Goal: Task Accomplishment & Management: Manage account settings

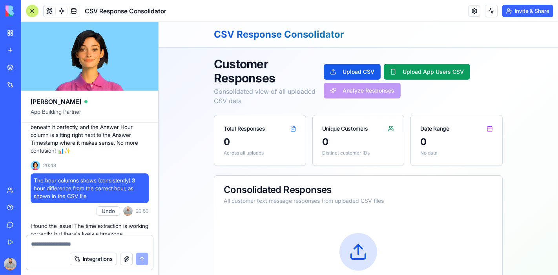
click at [7, 31] on link "My Workspace" at bounding box center [17, 33] width 31 height 16
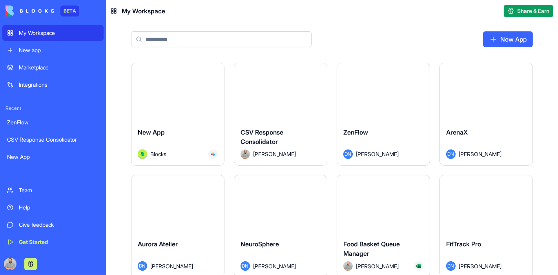
click at [274, 99] on button "Launch" at bounding box center [280, 92] width 59 height 16
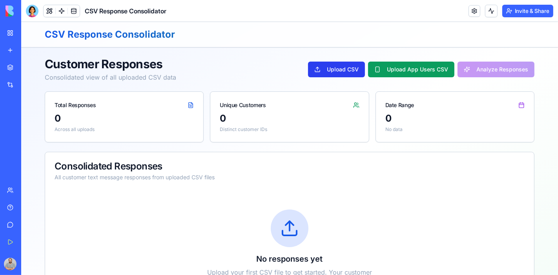
click at [328, 70] on button "Upload CSV" at bounding box center [336, 69] width 57 height 16
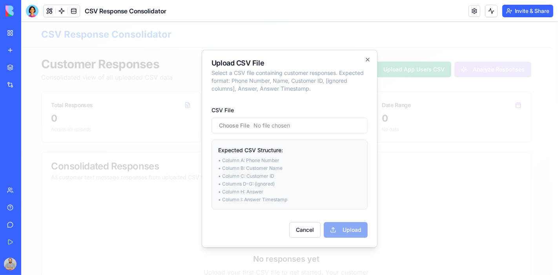
click at [237, 123] on input "CSV File" at bounding box center [289, 125] width 156 height 16
type input "**********"
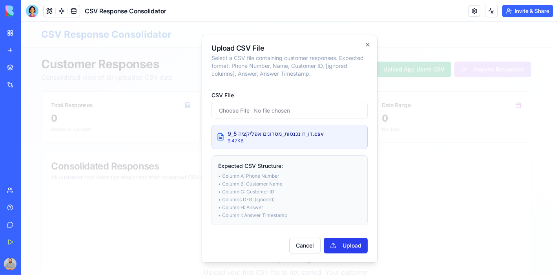
click at [345, 249] on button "Upload" at bounding box center [346, 245] width 44 height 16
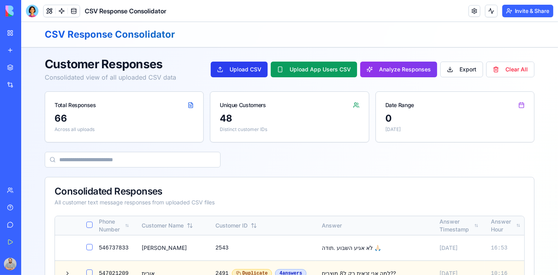
click at [245, 65] on button "Upload CSV" at bounding box center [238, 69] width 57 height 16
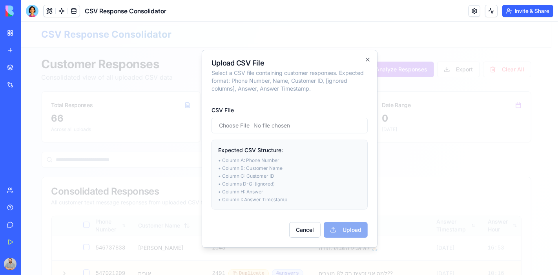
click at [230, 127] on input "CSV File" at bounding box center [289, 125] width 156 height 16
type input "**********"
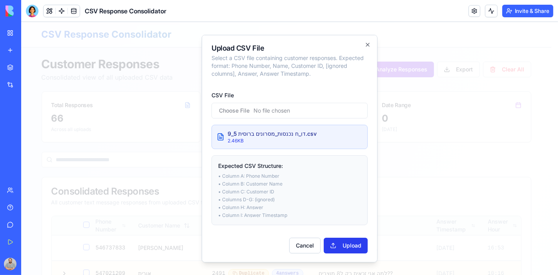
click at [349, 243] on button "Upload" at bounding box center [346, 245] width 44 height 16
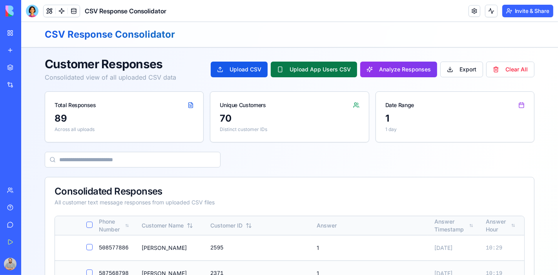
click at [308, 68] on button "Upload App Users CSV" at bounding box center [314, 69] width 86 height 16
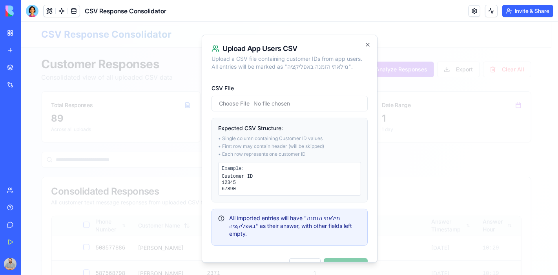
click at [227, 104] on input "CSV File" at bounding box center [289, 103] width 156 height 16
type input "**********"
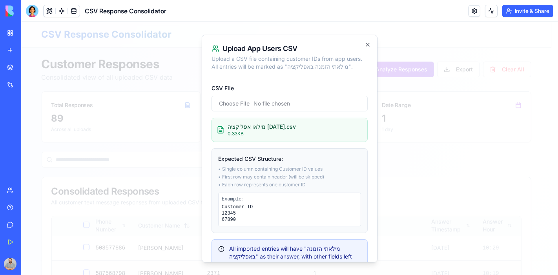
scroll to position [50, 0]
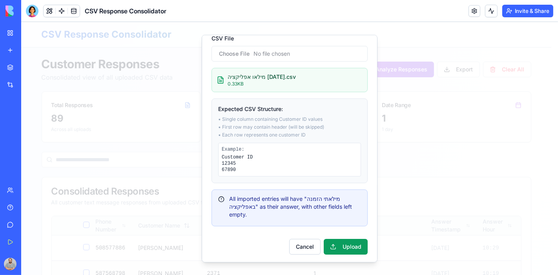
click at [347, 247] on button "Upload" at bounding box center [346, 246] width 44 height 16
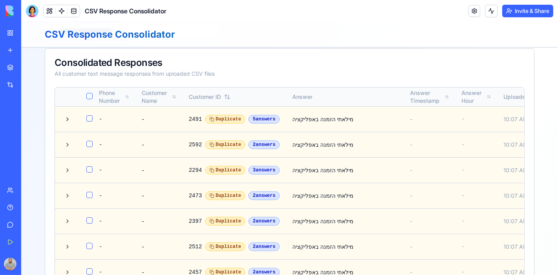
scroll to position [131, 0]
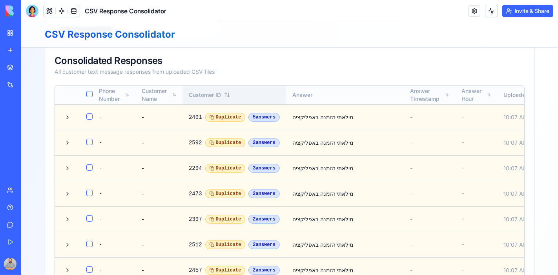
click at [190, 92] on div "Customer ID" at bounding box center [233, 95] width 91 height 8
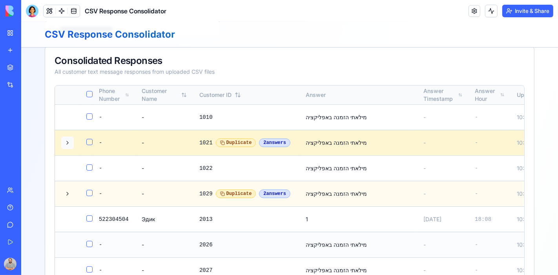
click at [62, 139] on button at bounding box center [67, 142] width 13 height 13
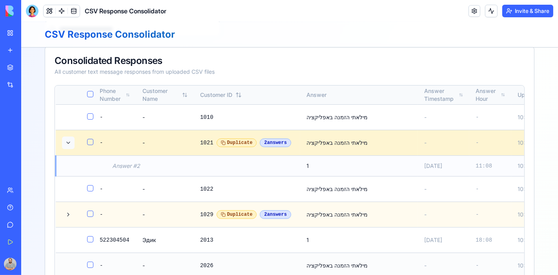
click at [65, 140] on button at bounding box center [68, 142] width 13 height 13
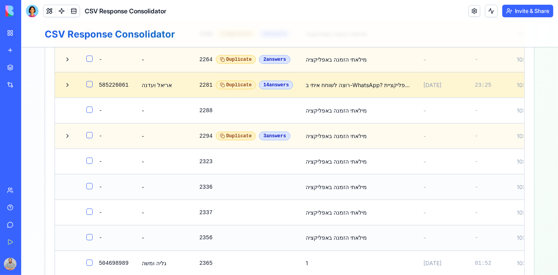
scroll to position [1047, 0]
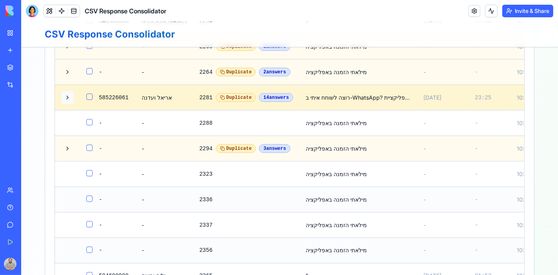
click at [61, 104] on button at bounding box center [67, 97] width 13 height 13
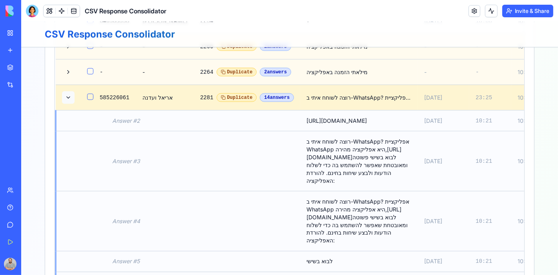
click at [63, 104] on button at bounding box center [68, 97] width 13 height 13
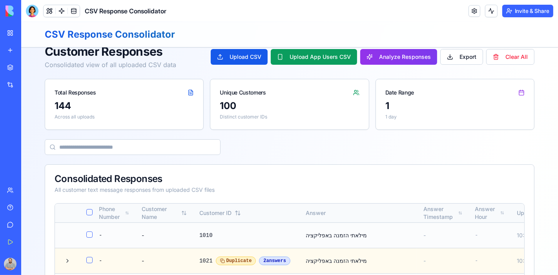
scroll to position [0, 0]
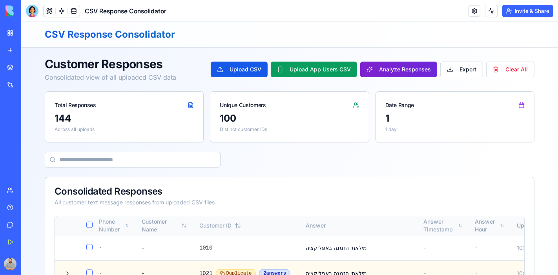
click at [385, 73] on button "Analyze Responses" at bounding box center [398, 69] width 77 height 16
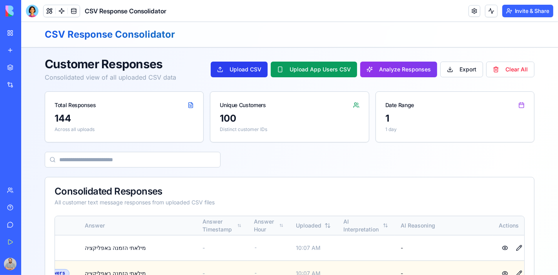
click at [235, 72] on button "Upload CSV" at bounding box center [238, 69] width 57 height 16
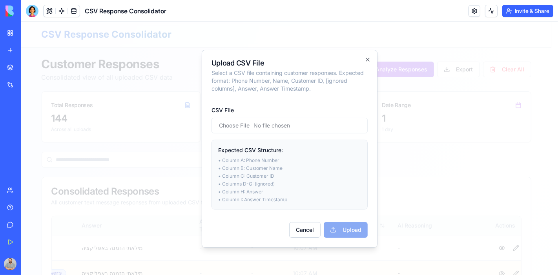
click at [230, 126] on input "CSV File" at bounding box center [289, 125] width 156 height 16
type input "**********"
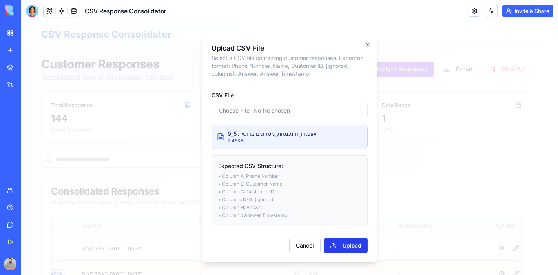
click at [335, 245] on button "Upload" at bounding box center [346, 245] width 44 height 16
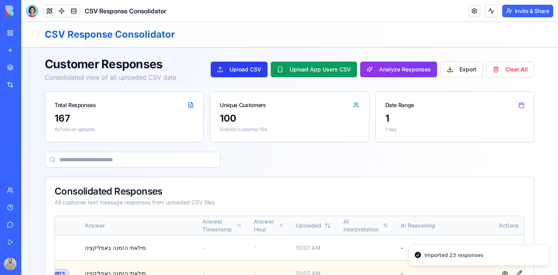
click at [239, 67] on button "Upload CSV" at bounding box center [238, 69] width 57 height 16
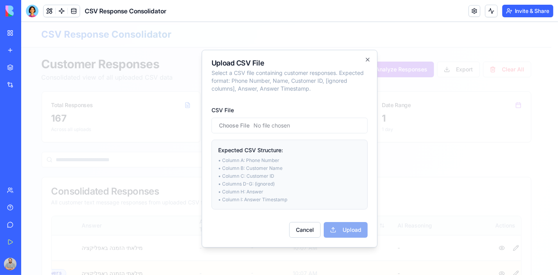
click at [234, 124] on input "CSV File" at bounding box center [289, 125] width 156 height 16
type input "**********"
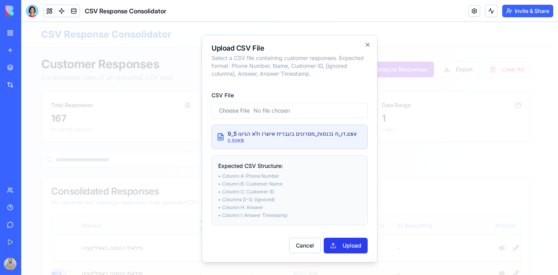
click at [356, 239] on button "Upload" at bounding box center [346, 245] width 44 height 16
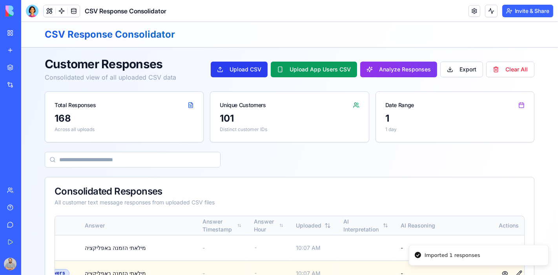
click at [240, 69] on button "Upload CSV" at bounding box center [238, 69] width 57 height 16
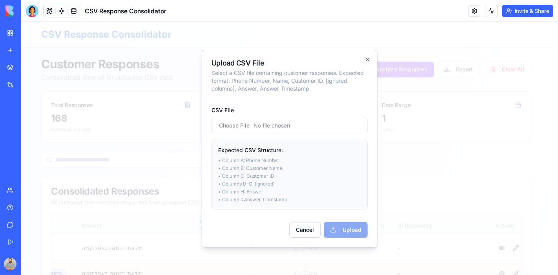
click at [237, 122] on input "CSV File" at bounding box center [289, 125] width 156 height 16
type input "**********"
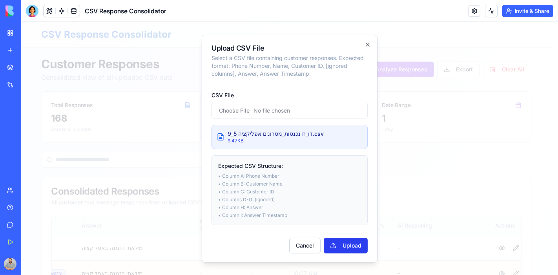
click at [340, 246] on button "Upload" at bounding box center [346, 245] width 44 height 16
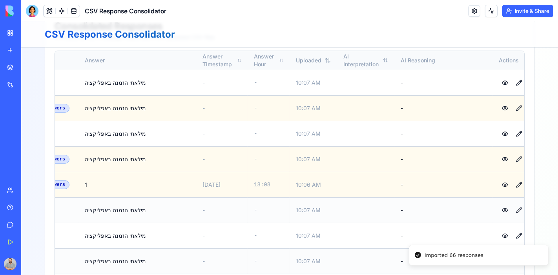
scroll to position [218, 0]
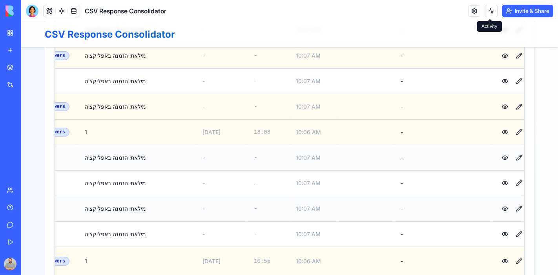
click at [488, 7] on button at bounding box center [491, 11] width 13 height 13
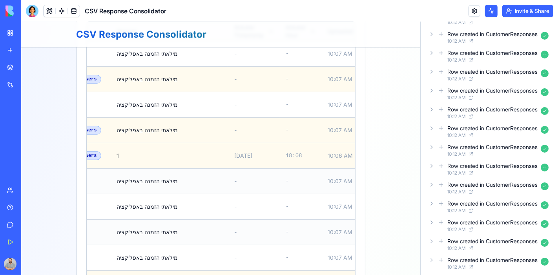
scroll to position [0, 0]
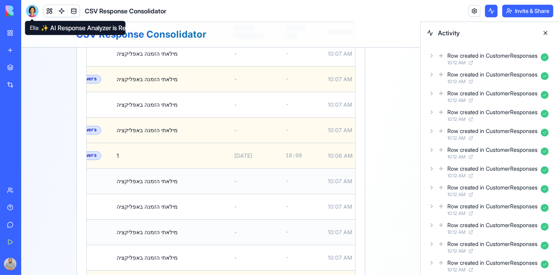
click at [31, 11] on div at bounding box center [32, 11] width 13 height 13
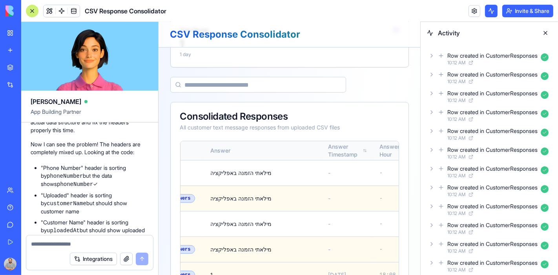
scroll to position [4124, 0]
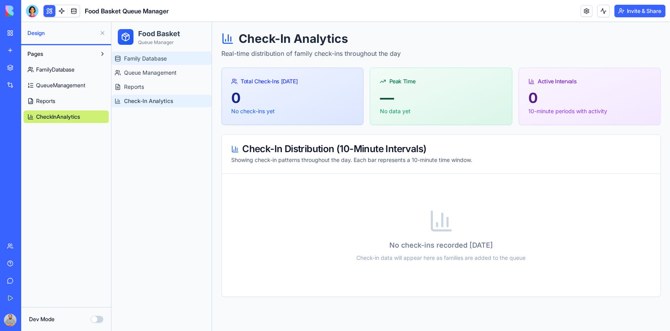
click at [143, 60] on span "Family Database" at bounding box center [145, 59] width 43 height 8
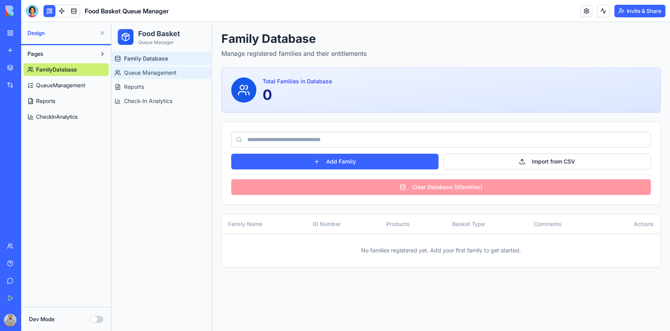
click at [136, 74] on span "Queue Management" at bounding box center [150, 73] width 53 height 8
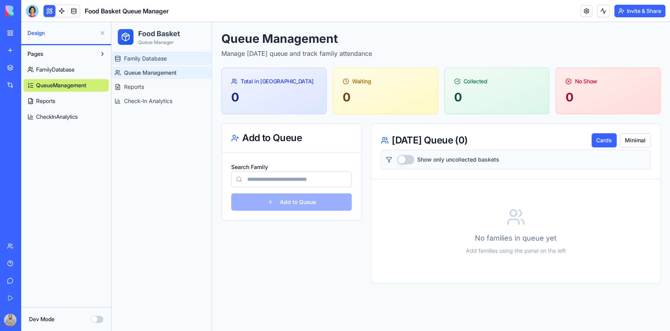
click at [133, 61] on span "Family Database" at bounding box center [145, 59] width 43 height 8
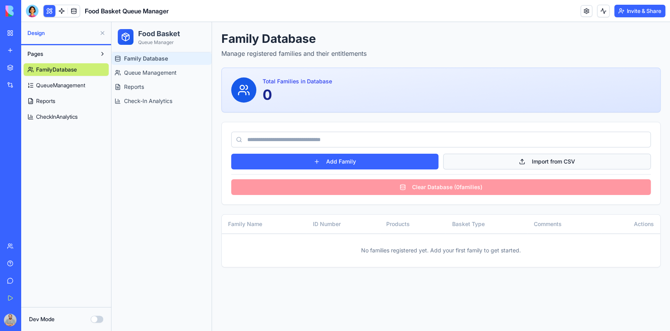
click at [536, 164] on button "Import from CSV" at bounding box center [547, 162] width 208 height 16
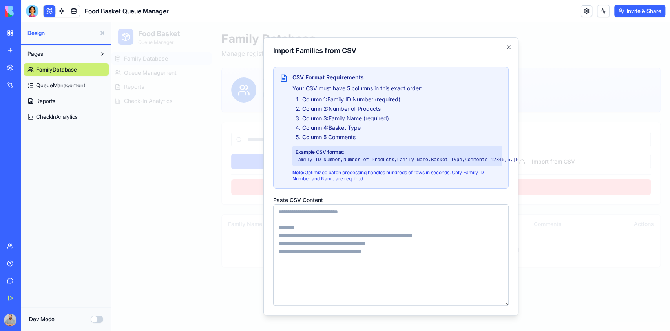
click at [324, 229] on textarea "Paste CSV Content" at bounding box center [391, 254] width 236 height 101
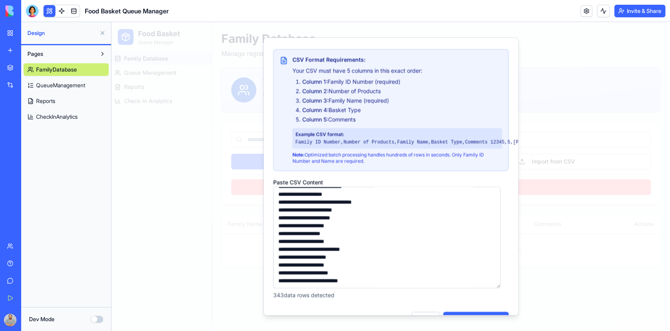
scroll to position [47, 0]
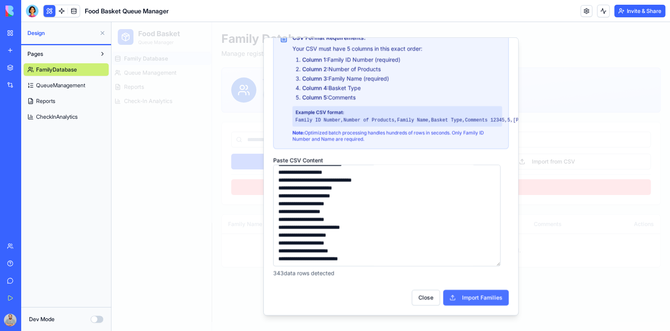
type textarea "**********"
click at [483, 291] on button "Import Families" at bounding box center [476, 297] width 66 height 16
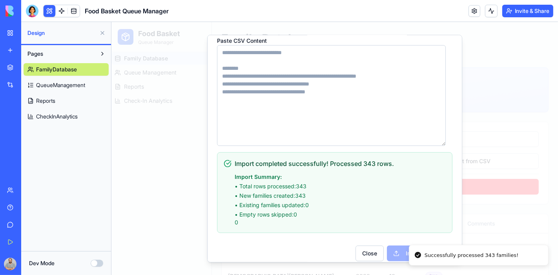
scroll to position [170, 0]
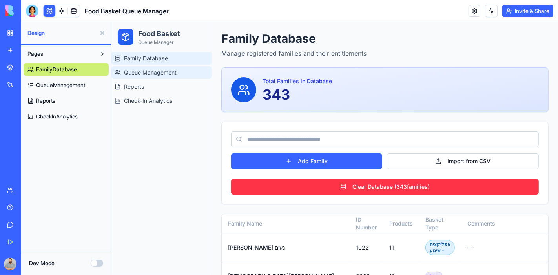
click at [137, 69] on span "Queue Management" at bounding box center [150, 72] width 53 height 8
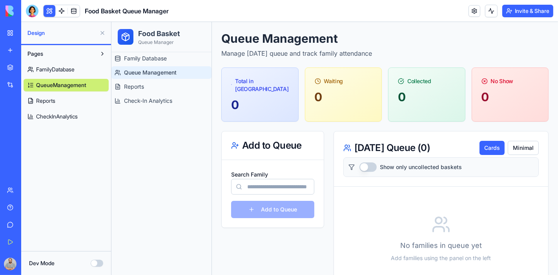
click at [275, 179] on input "Search Family" at bounding box center [272, 187] width 83 height 16
type input "*"
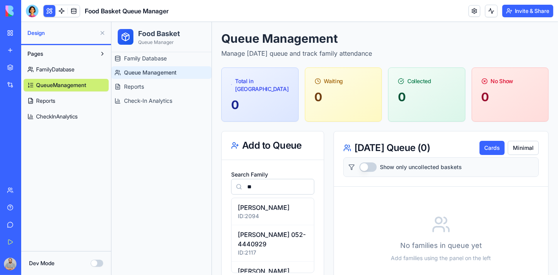
type input "*"
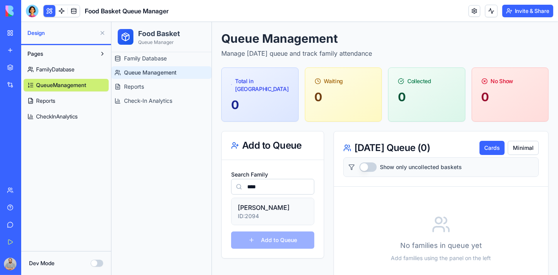
click at [254, 203] on p "שמואל לוי" at bounding box center [273, 207] width 70 height 9
type input "*********"
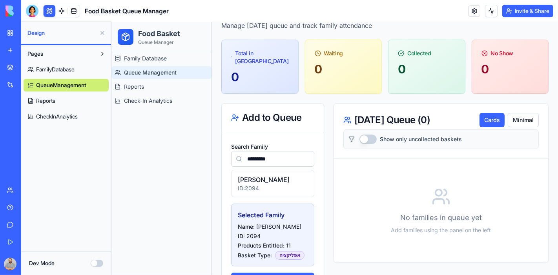
scroll to position [53, 0]
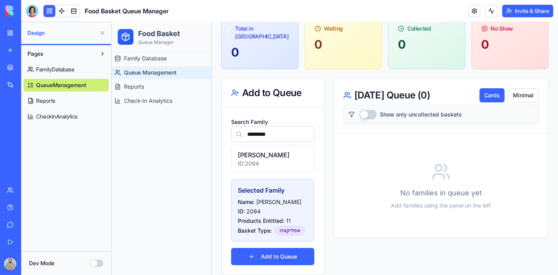
click at [265, 248] on button "Add to Queue" at bounding box center [272, 256] width 83 height 17
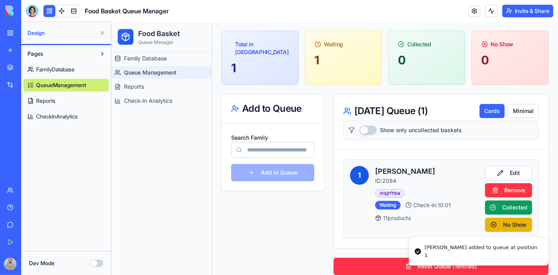
click at [256, 160] on div "Search Family Add to Queue" at bounding box center [272, 156] width 83 height 49
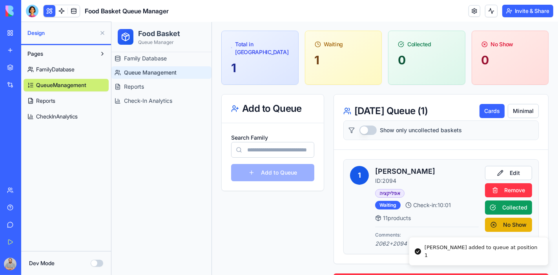
scroll to position [52, 0]
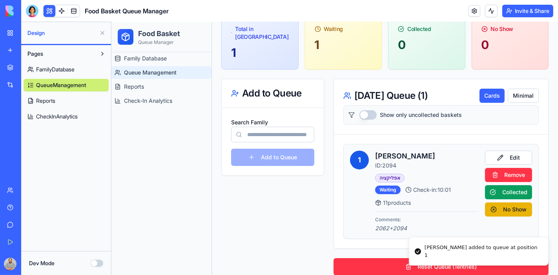
click at [263, 126] on input "Search Family" at bounding box center [272, 134] width 83 height 16
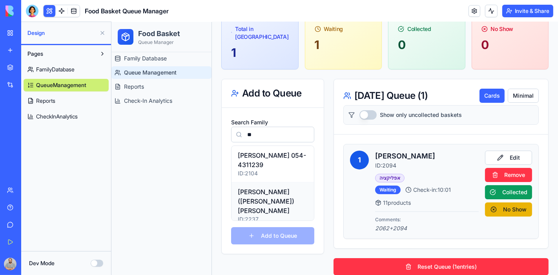
click at [268, 187] on p "שרון (מנחם) שלזינגר" at bounding box center [273, 201] width 70 height 28
type input "**********"
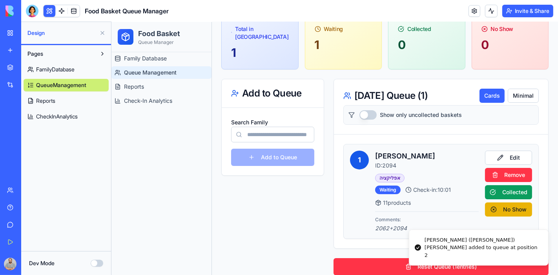
click at [260, 126] on input "Search Family" at bounding box center [272, 134] width 83 height 16
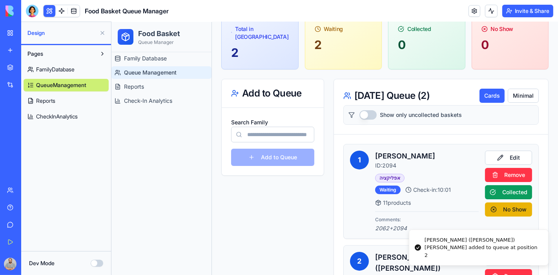
type input "*"
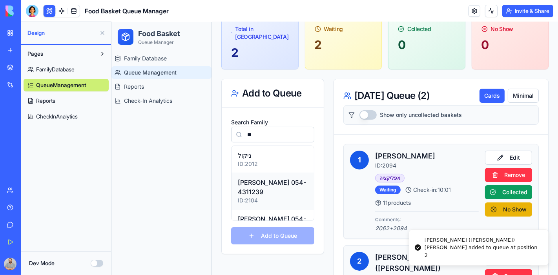
click at [242, 177] on p "ענת 054-4311239" at bounding box center [273, 186] width 70 height 19
type input "**********"
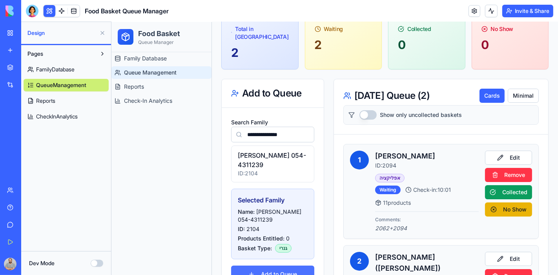
click at [268, 265] on button "Add to Queue" at bounding box center [272, 273] width 83 height 17
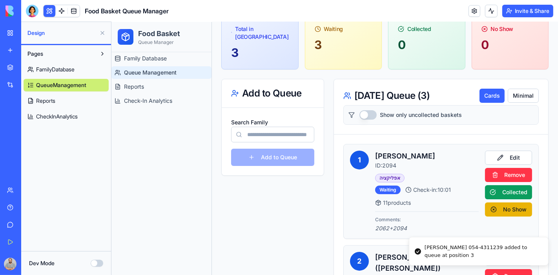
click at [254, 126] on input "Search Family" at bounding box center [272, 134] width 83 height 16
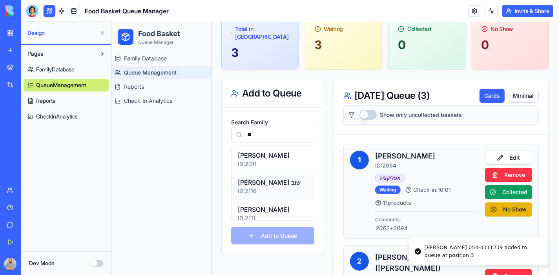
click at [251, 177] on p "לימור שוב" at bounding box center [273, 181] width 70 height 9
type input "*********"
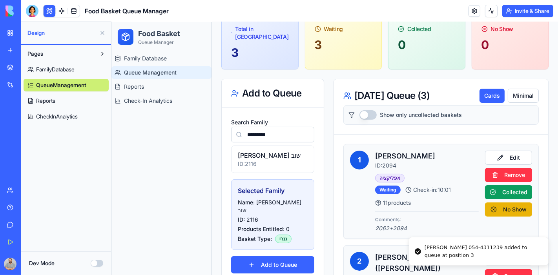
click at [267, 256] on button "Add to Queue" at bounding box center [272, 264] width 83 height 17
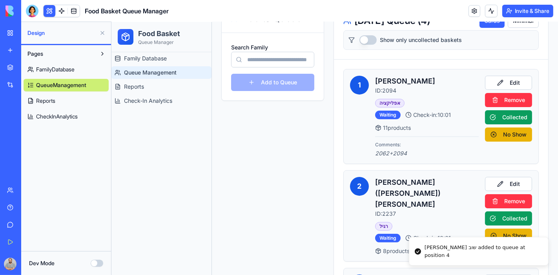
scroll to position [96, 0]
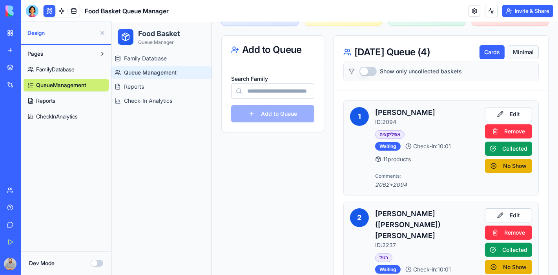
click at [517, 46] on button "Minimal" at bounding box center [523, 52] width 31 height 14
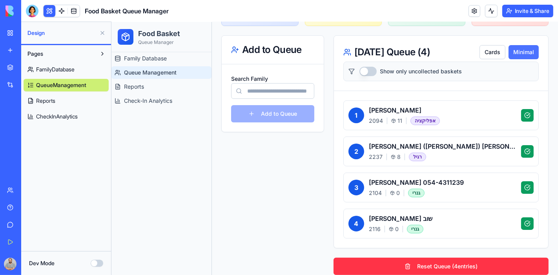
scroll to position [94, 0]
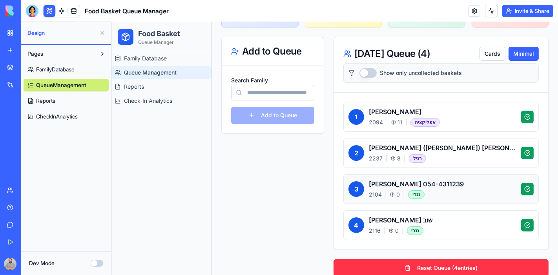
drag, startPoint x: 520, startPoint y: 144, endPoint x: 500, endPoint y: 175, distance: 36.5
click at [521, 146] on button at bounding box center [527, 152] width 13 height 13
click at [525, 183] on button at bounding box center [527, 189] width 13 height 13
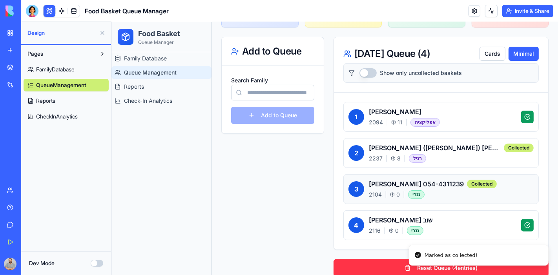
click at [372, 68] on button "Show only uncollected baskets" at bounding box center [367, 72] width 17 height 9
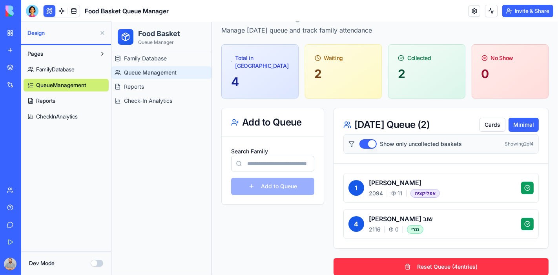
click at [361, 139] on button "Show only uncollected baskets" at bounding box center [367, 143] width 17 height 9
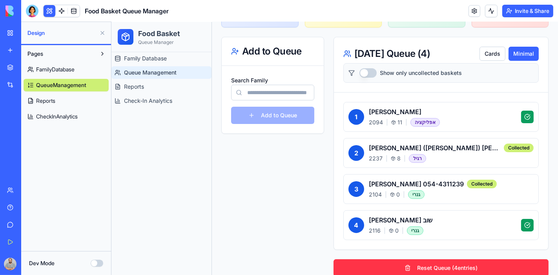
scroll to position [94, 0]
click at [519, 15] on button "Invite & Share" at bounding box center [528, 11] width 51 height 13
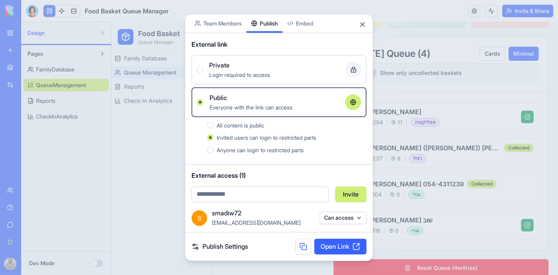
click at [261, 196] on input "email" at bounding box center [260, 194] width 137 height 16
type input "*"
type input "**********"
click at [353, 194] on button "Invite" at bounding box center [350, 194] width 31 height 16
click at [349, 191] on button "Invite" at bounding box center [350, 194] width 31 height 16
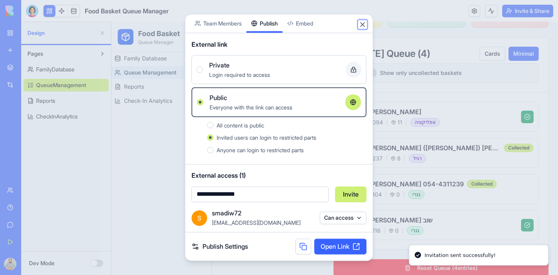
click at [360, 25] on button "Close" at bounding box center [363, 24] width 8 height 8
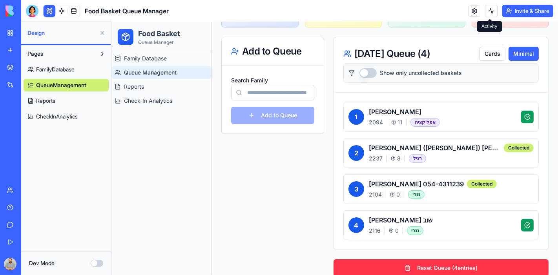
click at [516, 8] on button "Invite & Share" at bounding box center [528, 11] width 51 height 13
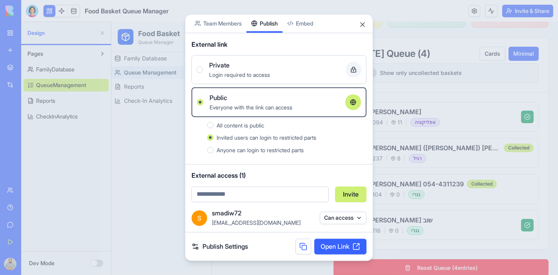
click at [261, 194] on input "email" at bounding box center [260, 194] width 137 height 16
type input "**********"
click at [347, 196] on button "Invite" at bounding box center [350, 194] width 31 height 16
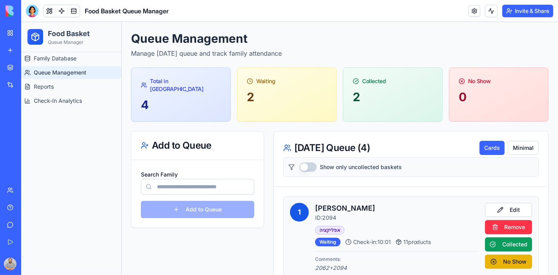
click at [519, 10] on button "Invite & Share" at bounding box center [528, 11] width 51 height 13
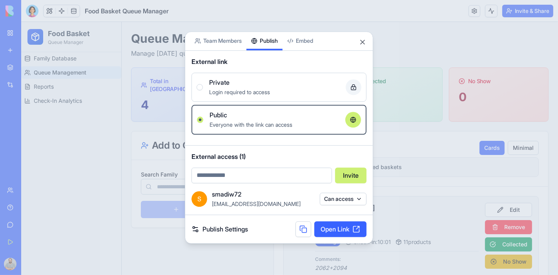
click at [265, 56] on div "Share App Team Members Publish Embed External link Private Login required to ac…" at bounding box center [279, 137] width 188 height 212
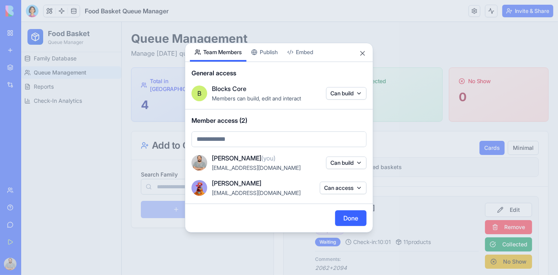
click at [219, 26] on body "BETA My Workspace New app Marketplace Integrations Recent ZenFlow CSV Response …" at bounding box center [279, 137] width 558 height 275
click at [263, 57] on div "Share App Team Members Publish Embed General access B Blocks Core Members can b…" at bounding box center [279, 138] width 188 height 190
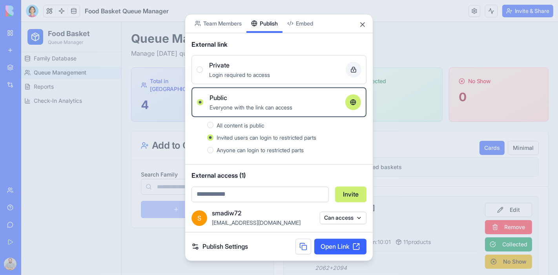
click at [261, 190] on input "email" at bounding box center [260, 194] width 137 height 16
type input "**********"
click at [354, 199] on button "Invite" at bounding box center [350, 194] width 31 height 16
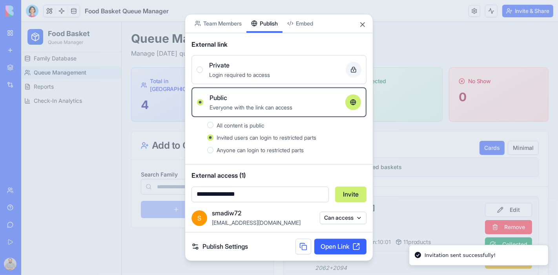
click at [207, 23] on body "**********" at bounding box center [279, 137] width 558 height 275
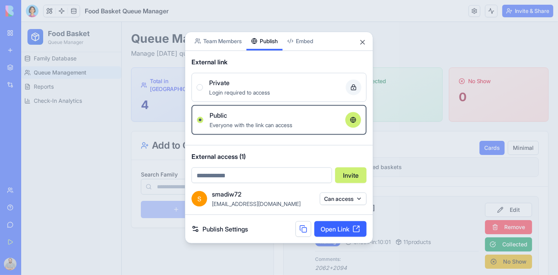
click at [267, 52] on div "Share App Team Members Publish Embed External link Private Login required to ac…" at bounding box center [279, 137] width 188 height 212
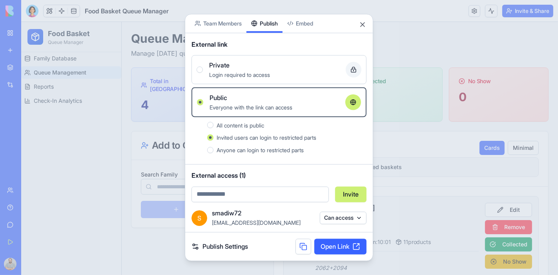
click at [231, 245] on link "Publish Settings" at bounding box center [220, 246] width 57 height 9
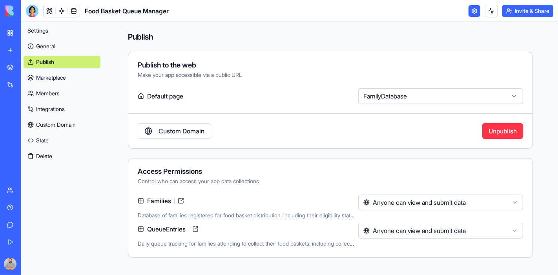
click at [515, 204] on html "**********" at bounding box center [279, 137] width 558 height 275
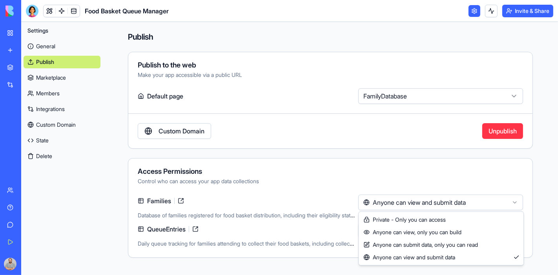
click at [526, 12] on html "**********" at bounding box center [279, 137] width 558 height 275
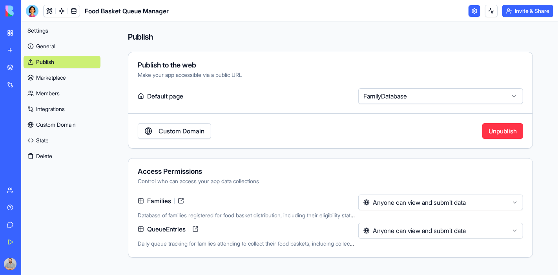
click at [511, 133] on button "Unpublish" at bounding box center [503, 131] width 41 height 16
click at [534, 9] on button "Invite & Share" at bounding box center [528, 11] width 51 height 13
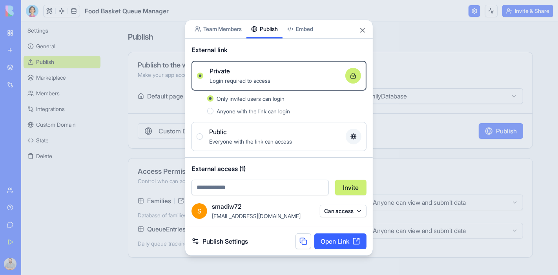
click at [359, 209] on button "Can access" at bounding box center [343, 211] width 47 height 13
click at [359, 209] on div at bounding box center [279, 137] width 558 height 275
click at [208, 237] on link "Publish Settings" at bounding box center [220, 241] width 57 height 9
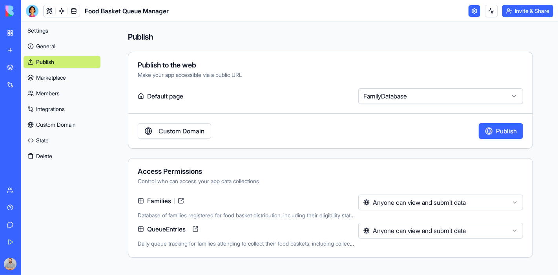
click at [516, 10] on button "Invite & Share" at bounding box center [528, 11] width 51 height 13
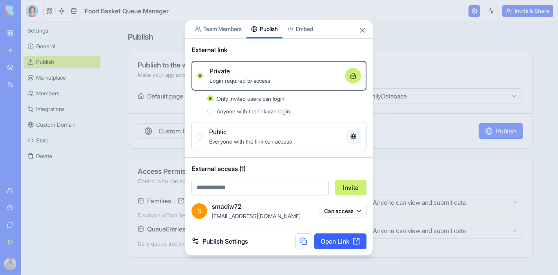
click at [223, 238] on link "Publish Settings" at bounding box center [220, 241] width 57 height 9
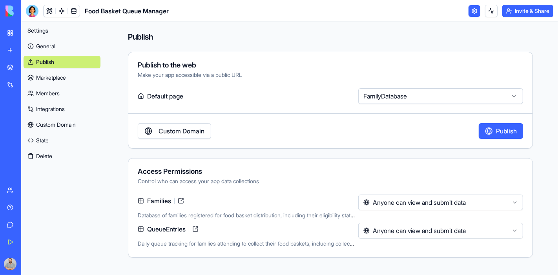
click at [535, 14] on button "Invite & Share" at bounding box center [528, 11] width 51 height 13
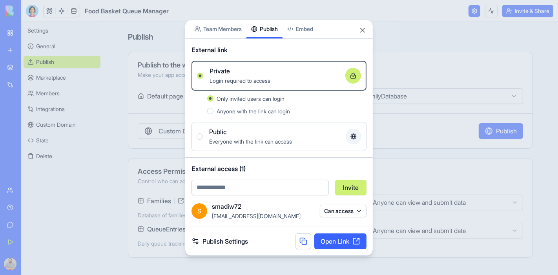
click at [254, 187] on input "email" at bounding box center [260, 188] width 137 height 16
click at [345, 186] on button "Invite" at bounding box center [350, 188] width 31 height 16
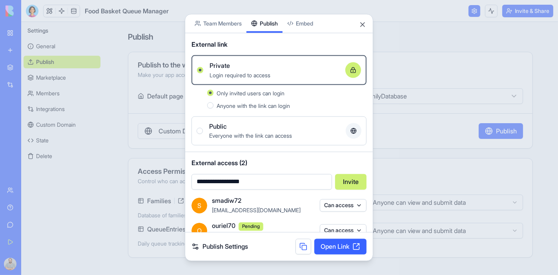
drag, startPoint x: 222, startPoint y: 181, endPoint x: 194, endPoint y: 177, distance: 28.1
click at [194, 177] on input "**********" at bounding box center [262, 182] width 141 height 16
type input "*"
type input "**********"
click at [345, 176] on button "Invite" at bounding box center [350, 182] width 31 height 16
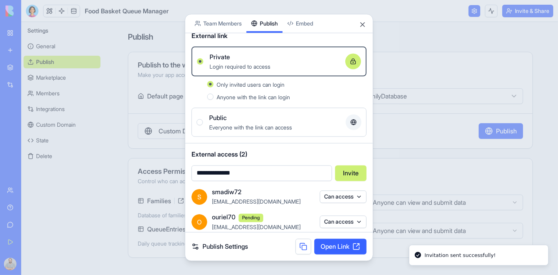
scroll to position [13, 0]
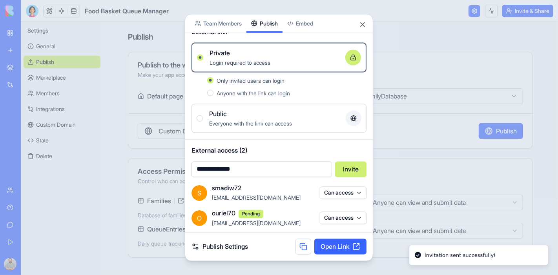
click at [216, 26] on body "**********" at bounding box center [279, 137] width 558 height 275
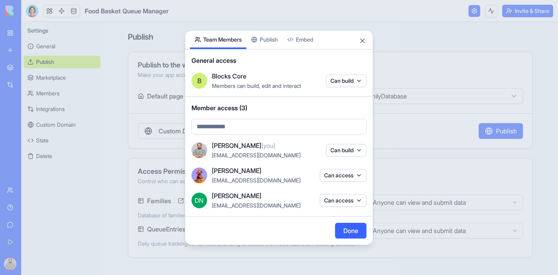
click at [269, 41] on div "Share App Team Members Publish Embed General access B Blocks Core Members can b…" at bounding box center [279, 137] width 188 height 215
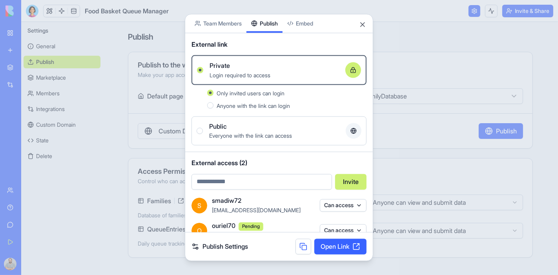
click at [267, 185] on input "email" at bounding box center [262, 182] width 141 height 16
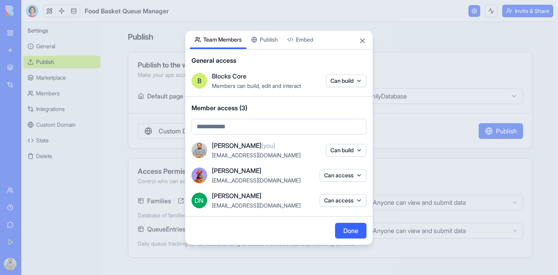
click at [223, 24] on body "**********" at bounding box center [279, 137] width 558 height 275
click at [265, 37] on div "Share App Team Members Publish Embed General access B Blocks Core Members can b…" at bounding box center [279, 137] width 188 height 215
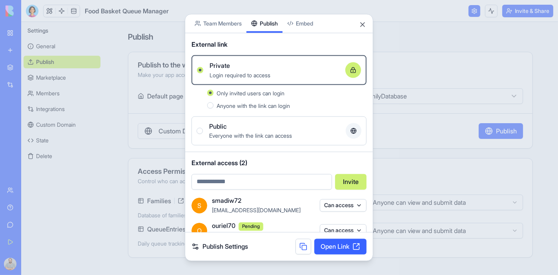
click at [251, 177] on input "email" at bounding box center [262, 182] width 141 height 16
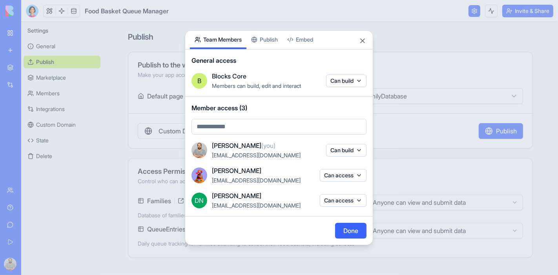
click at [213, 27] on body "**********" at bounding box center [279, 137] width 558 height 275
click at [362, 40] on button "Close" at bounding box center [363, 41] width 8 height 8
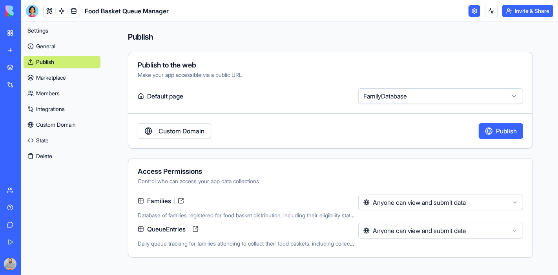
click at [46, 47] on link "General" at bounding box center [62, 46] width 77 height 13
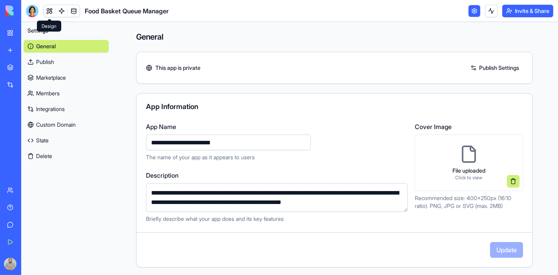
click at [48, 15] on link at bounding box center [50, 11] width 12 height 12
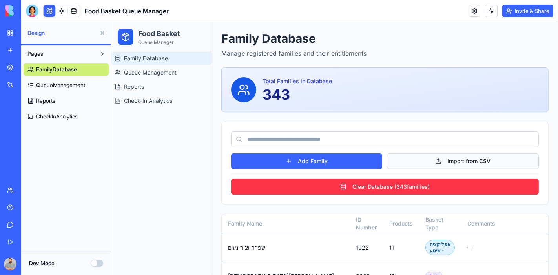
click at [479, 161] on button "Import from CSV" at bounding box center [463, 161] width 152 height 16
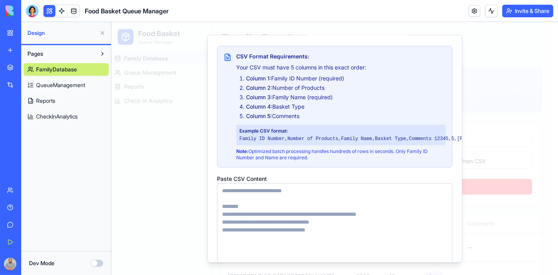
scroll to position [44, 0]
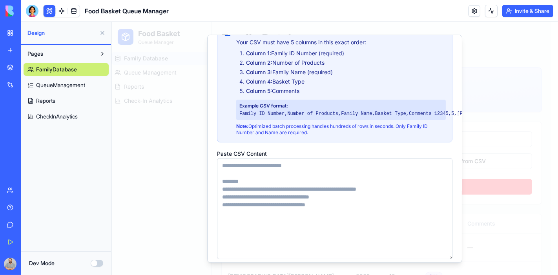
click at [287, 181] on textarea "Paste CSV Content" at bounding box center [335, 207] width 236 height 101
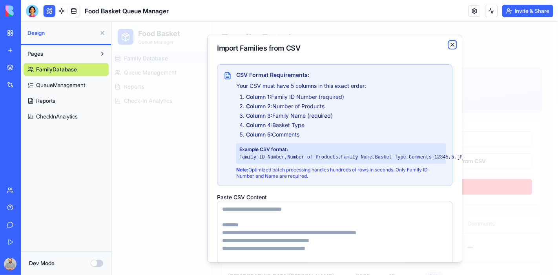
click at [451, 44] on icon "button" at bounding box center [452, 43] width 3 height 3
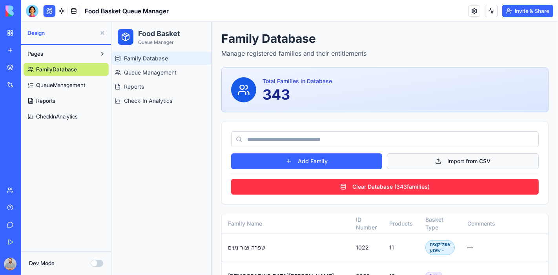
click at [445, 165] on button "Import from CSV" at bounding box center [463, 161] width 152 height 16
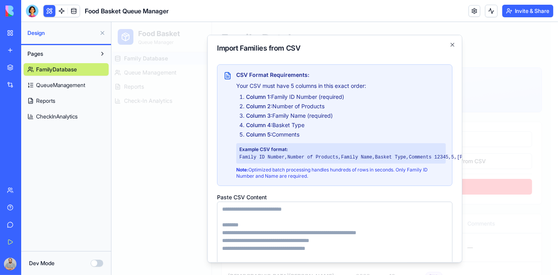
click at [327, 210] on textarea "Paste CSV Content" at bounding box center [335, 251] width 236 height 101
click at [449, 42] on icon "button" at bounding box center [452, 44] width 6 height 6
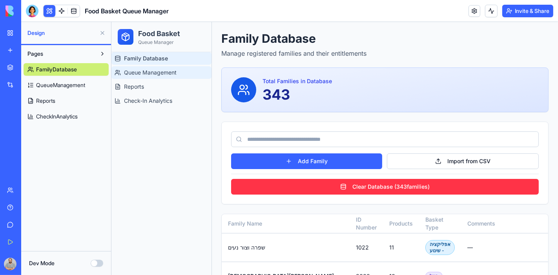
click at [126, 71] on span "Queue Management" at bounding box center [150, 72] width 53 height 8
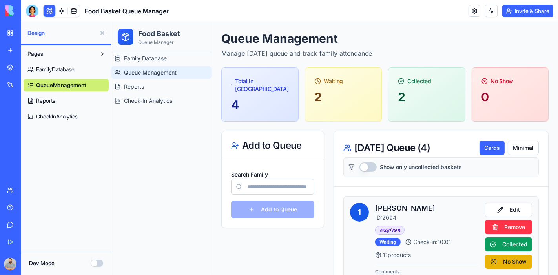
click at [266, 179] on input "Search Family" at bounding box center [272, 187] width 83 height 16
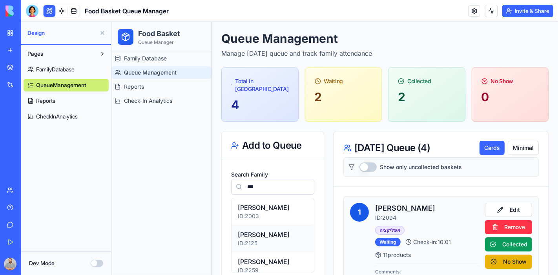
click at [264, 239] on p "ID: 2125" at bounding box center [273, 243] width 70 height 8
type input "**********"
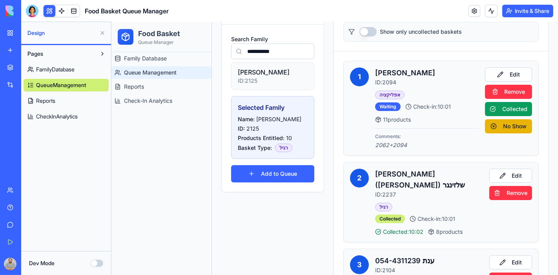
scroll to position [174, 0]
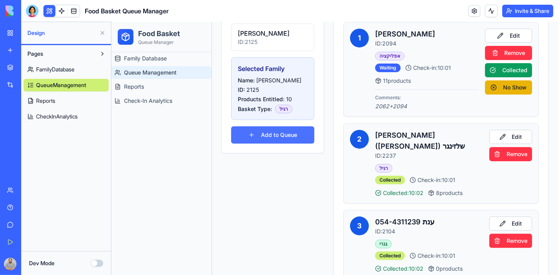
click at [265, 127] on button "Add to Queue" at bounding box center [272, 134] width 83 height 17
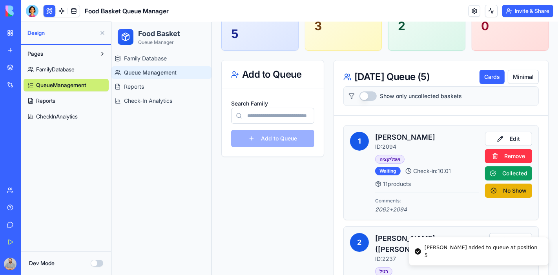
scroll to position [68, 0]
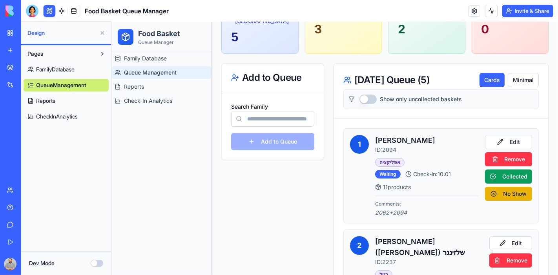
click at [266, 111] on input "Search Family" at bounding box center [272, 119] width 83 height 16
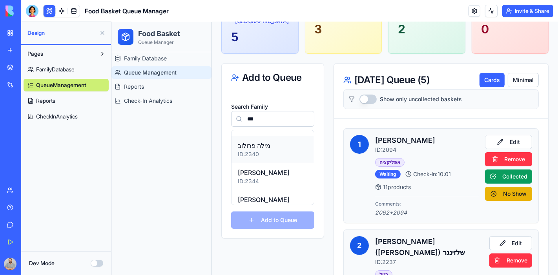
scroll to position [33, 0]
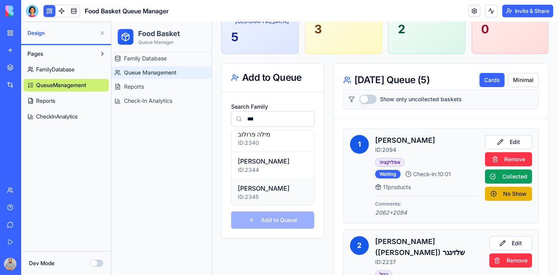
click at [260, 183] on p "מרינה טטריבוב" at bounding box center [273, 187] width 70 height 9
type input "**********"
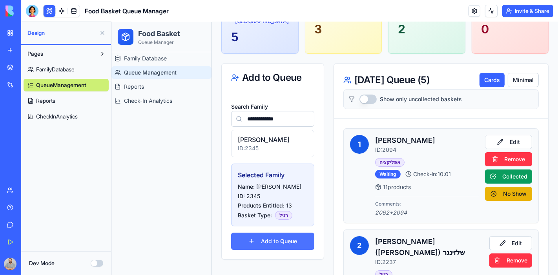
click at [272, 232] on button "Add to Queue" at bounding box center [272, 240] width 83 height 17
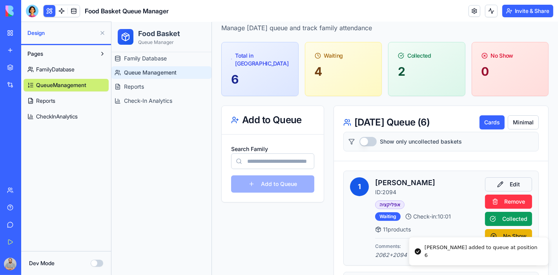
scroll to position [24, 0]
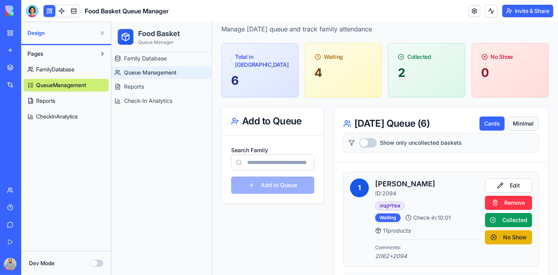
click at [512, 116] on button "Minimal" at bounding box center [523, 123] width 31 height 14
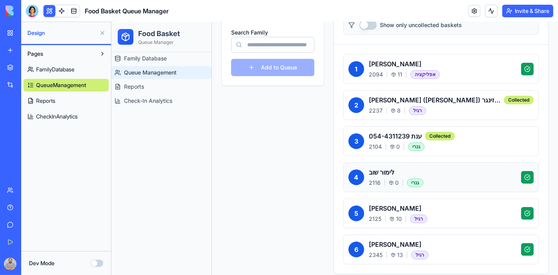
scroll to position [155, 0]
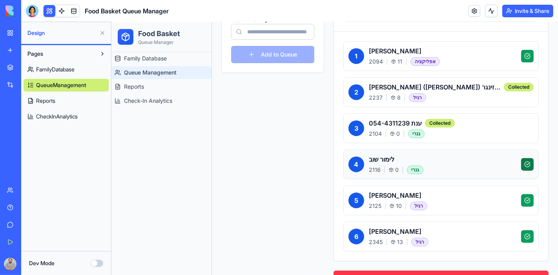
click at [521, 158] on button at bounding box center [527, 164] width 13 height 13
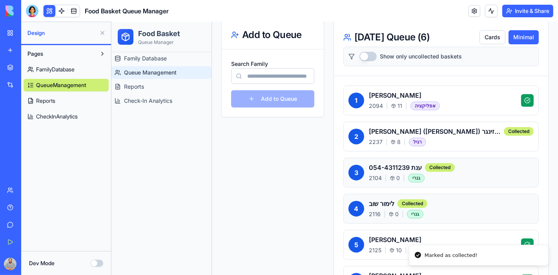
scroll to position [68, 0]
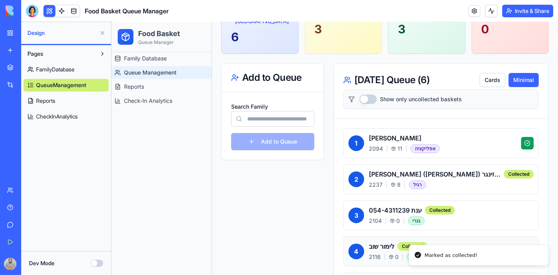
click at [371, 94] on button "Show only uncollected baskets" at bounding box center [367, 98] width 17 height 9
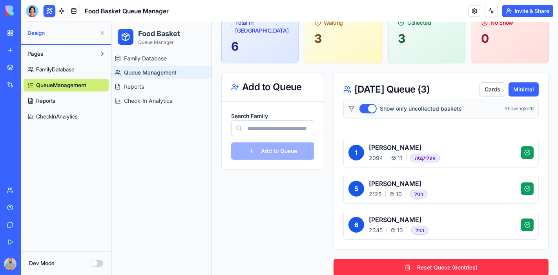
click at [362, 104] on button "Show only uncollected baskets" at bounding box center [367, 108] width 17 height 9
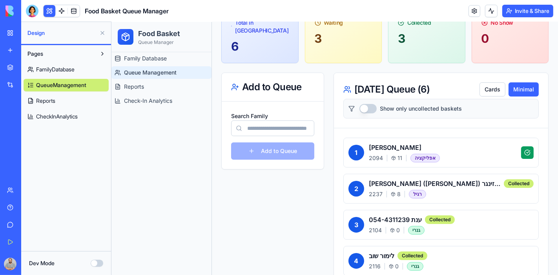
scroll to position [68, 0]
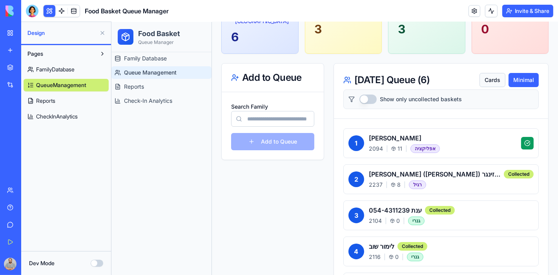
click at [481, 74] on button "Cards" at bounding box center [492, 80] width 26 height 14
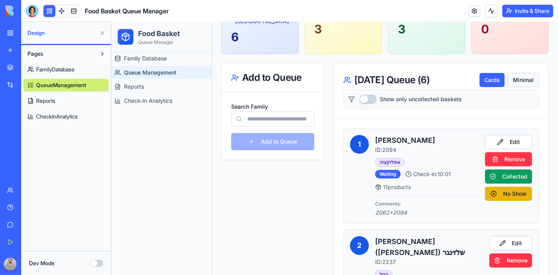
click at [518, 73] on button "Minimal" at bounding box center [523, 80] width 31 height 14
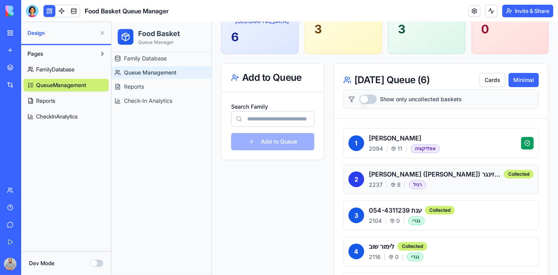
click at [352, 171] on button "2" at bounding box center [356, 179] width 16 height 16
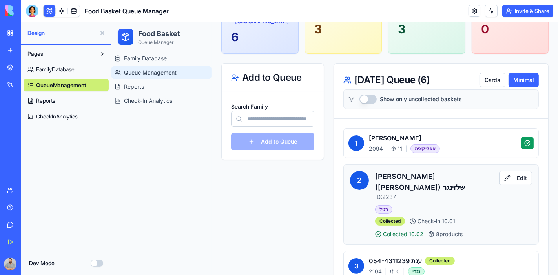
click at [352, 171] on button "2" at bounding box center [359, 180] width 19 height 19
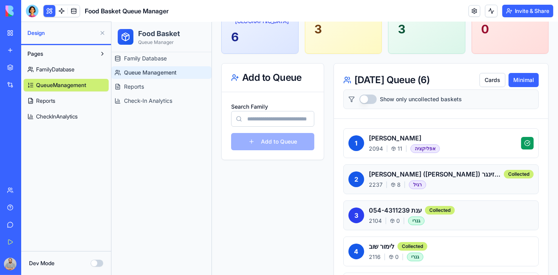
click at [358, 207] on button "3" at bounding box center [356, 215] width 16 height 16
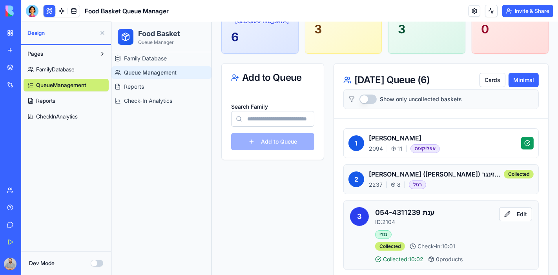
click at [358, 207] on button "3" at bounding box center [359, 216] width 19 height 19
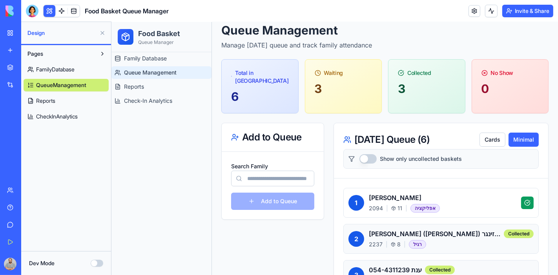
scroll to position [0, 0]
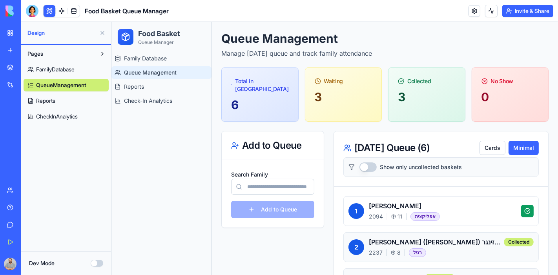
click at [369, 162] on button "Show only uncollected baskets" at bounding box center [367, 166] width 17 height 9
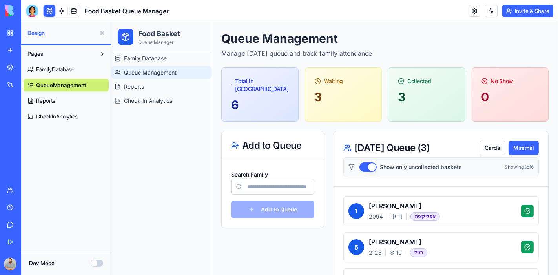
click at [362, 162] on button "Show only uncollected baskets" at bounding box center [367, 166] width 17 height 9
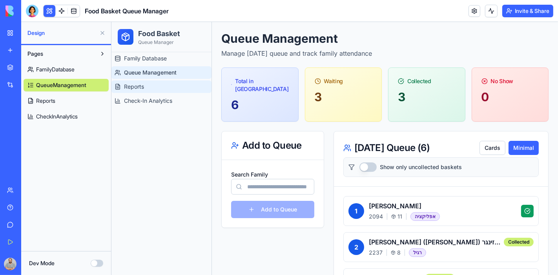
click at [143, 87] on span "Reports" at bounding box center [134, 86] width 20 height 8
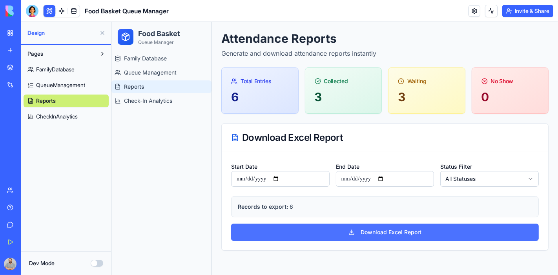
click at [378, 232] on button "Download Excel Report" at bounding box center [385, 231] width 308 height 17
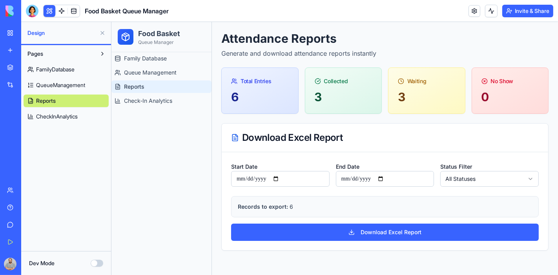
click at [31, 15] on div at bounding box center [32, 11] width 13 height 13
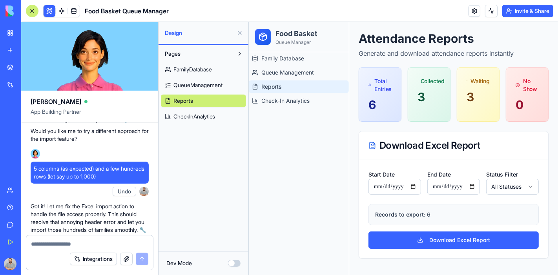
scroll to position [5316, 0]
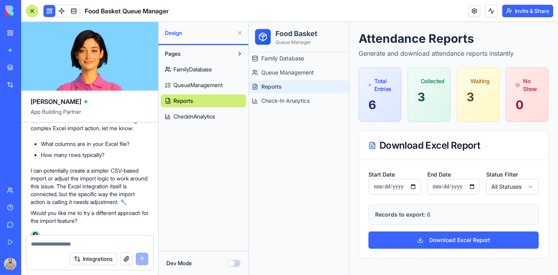
click at [190, 86] on span "QueueManagement" at bounding box center [198, 85] width 49 height 8
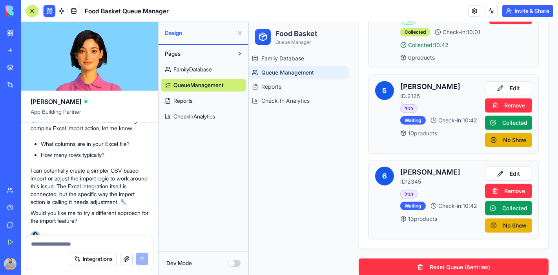
scroll to position [663, 0]
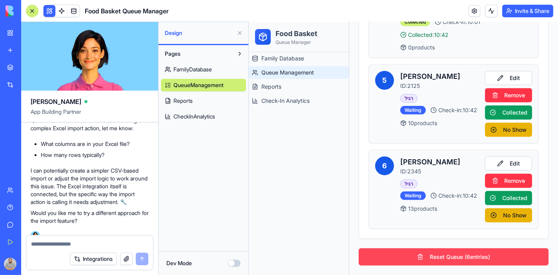
click at [455, 257] on button "Reset Queue ( 6 entries)" at bounding box center [453, 256] width 190 height 17
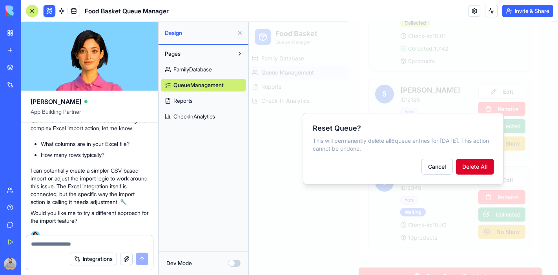
click at [468, 163] on button "Delete All" at bounding box center [475, 167] width 38 height 16
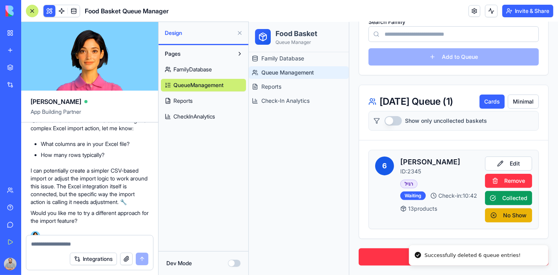
scroll to position [138, 0]
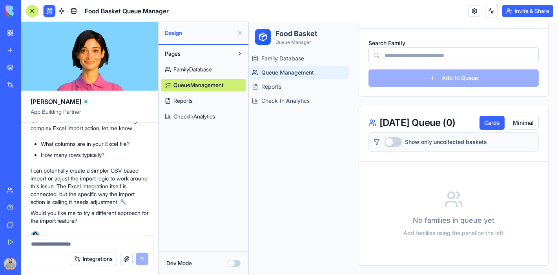
click at [30, 11] on div at bounding box center [32, 11] width 13 height 13
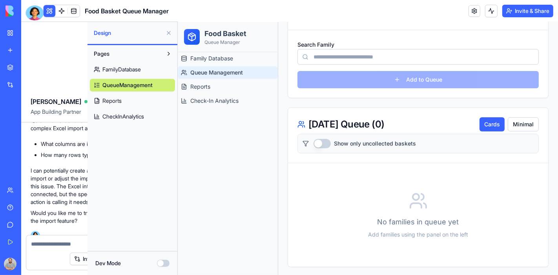
scroll to position [16, 0]
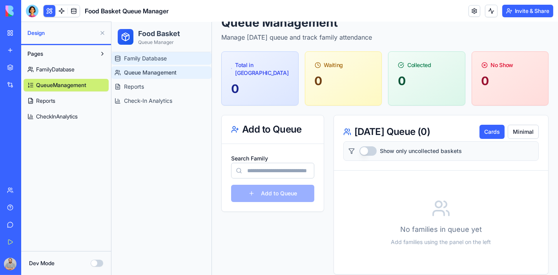
click at [166, 55] on span "Family Database" at bounding box center [145, 58] width 43 height 8
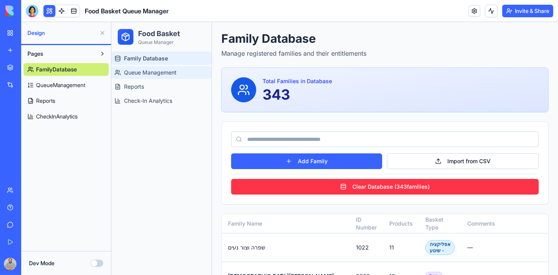
click at [126, 72] on span "Queue Management" at bounding box center [150, 72] width 53 height 8
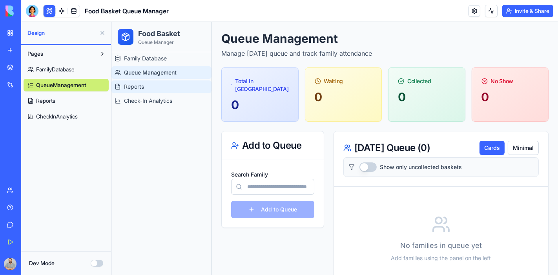
click at [138, 84] on span "Reports" at bounding box center [134, 86] width 20 height 8
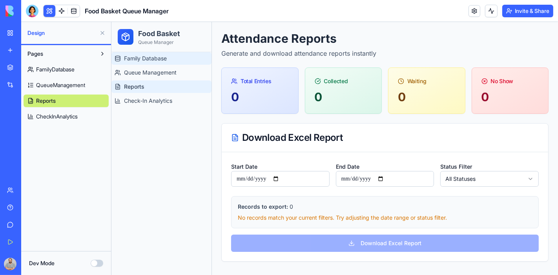
click at [148, 61] on span "Family Database" at bounding box center [145, 58] width 43 height 8
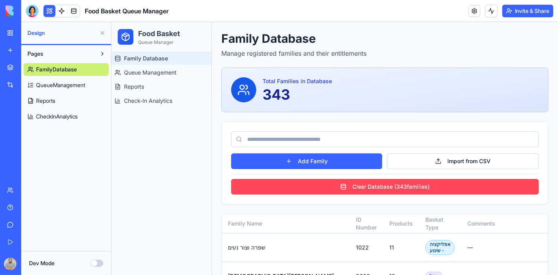
click at [351, 187] on button "Clear Database ( 343 families)" at bounding box center [385, 187] width 308 height 16
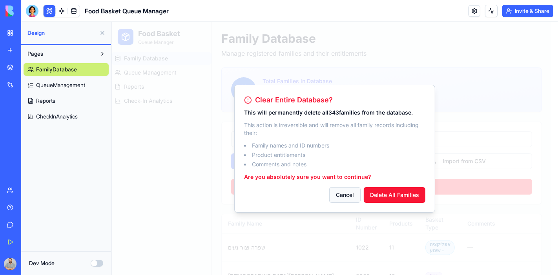
click at [347, 191] on button "Cancel" at bounding box center [344, 195] width 31 height 16
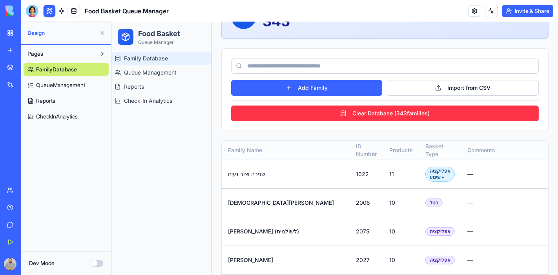
scroll to position [87, 0]
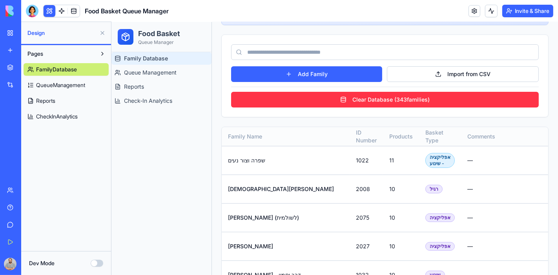
click at [419, 136] on th "Basket Type" at bounding box center [440, 136] width 42 height 19
click at [70, 13] on link at bounding box center [74, 11] width 12 height 12
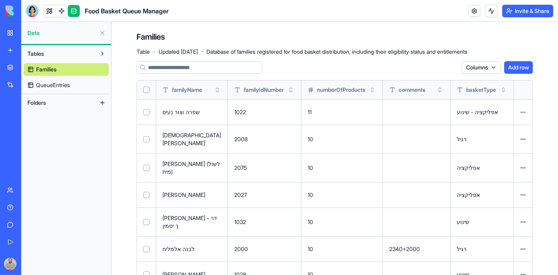
click at [69, 85] on span "QueueEntries" at bounding box center [53, 85] width 34 height 8
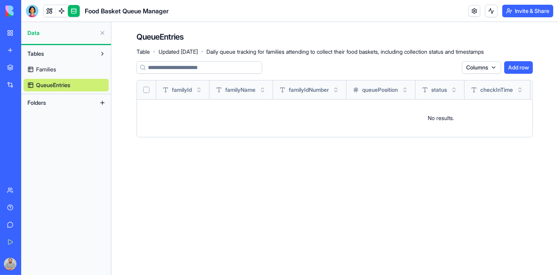
click at [516, 69] on button "Add row" at bounding box center [518, 67] width 29 height 13
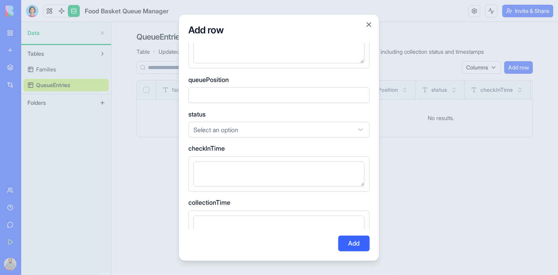
scroll to position [131, 0]
click at [309, 127] on body "BETA My Workspace New app Marketplace Integrations Recent ZenFlow CSV Response …" at bounding box center [279, 137] width 558 height 275
click at [299, 123] on body "BETA My Workspace New app Marketplace Integrations Recent ZenFlow CSV Response …" at bounding box center [279, 137] width 558 height 275
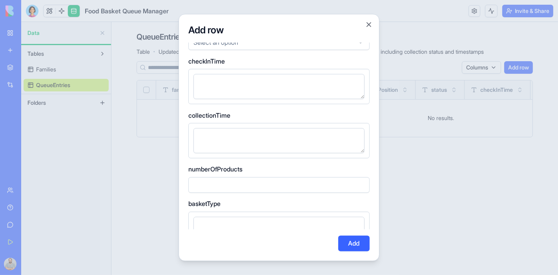
scroll to position [233, 0]
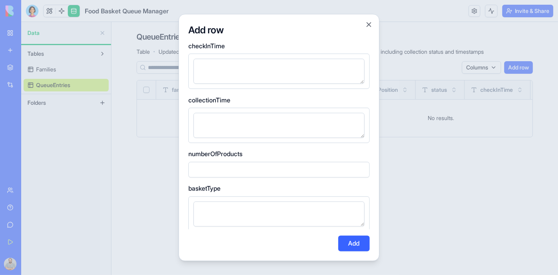
click at [295, 210] on textarea at bounding box center [279, 213] width 171 height 25
click at [369, 24] on button "Close" at bounding box center [369, 24] width 8 height 8
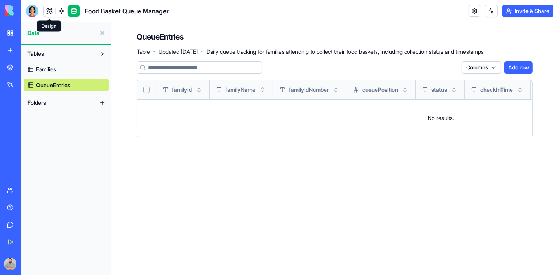
click at [51, 9] on link at bounding box center [50, 11] width 12 height 12
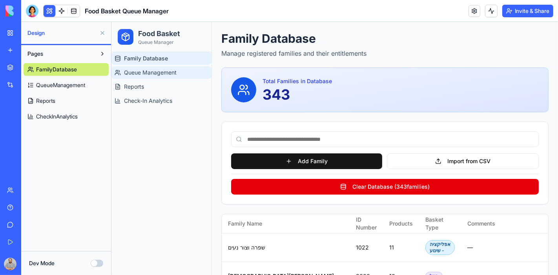
click at [155, 73] on span "Queue Management" at bounding box center [150, 72] width 53 height 8
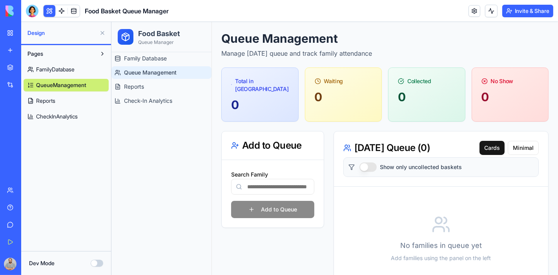
click at [271, 179] on input "Search Family" at bounding box center [272, 187] width 83 height 16
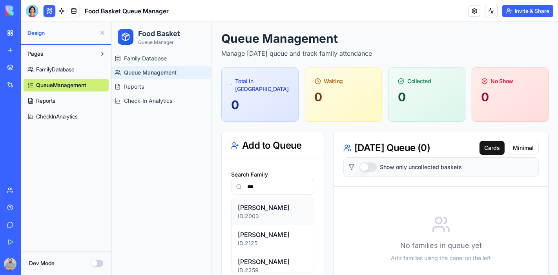
click at [259, 212] on p "ID: 2003" at bounding box center [273, 216] width 70 height 8
type input "**********"
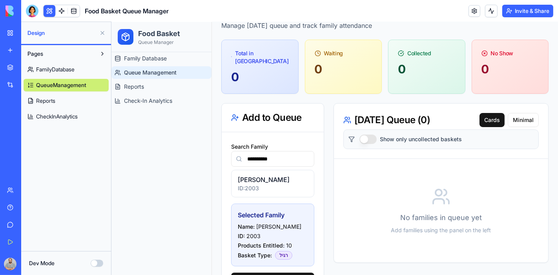
scroll to position [53, 0]
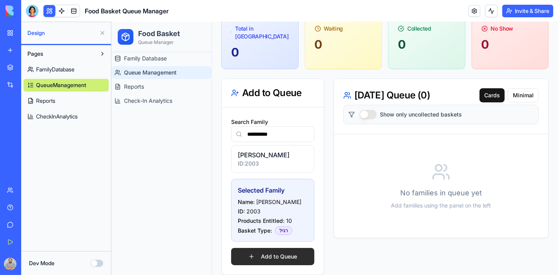
click at [297, 248] on button "Add to Queue" at bounding box center [272, 256] width 83 height 17
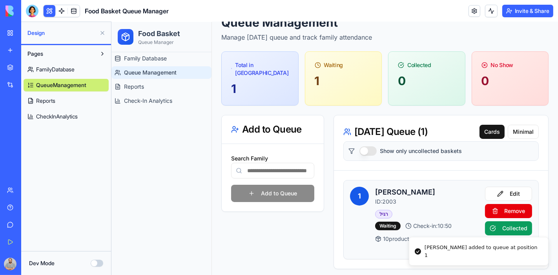
scroll to position [37, 0]
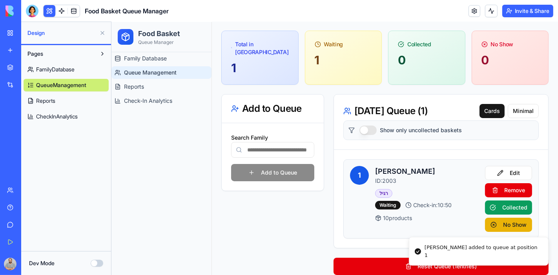
click at [267, 163] on div "Search Family Add to Queue" at bounding box center [272, 156] width 83 height 49
click at [268, 143] on input "Search Family" at bounding box center [272, 150] width 83 height 16
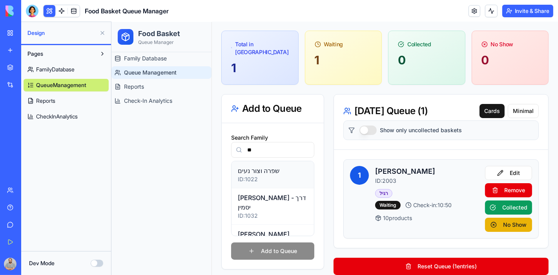
click at [245, 175] on p "ID: 1022" at bounding box center [273, 179] width 70 height 8
type input "**********"
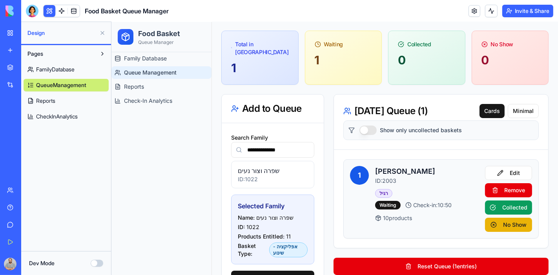
scroll to position [60, 0]
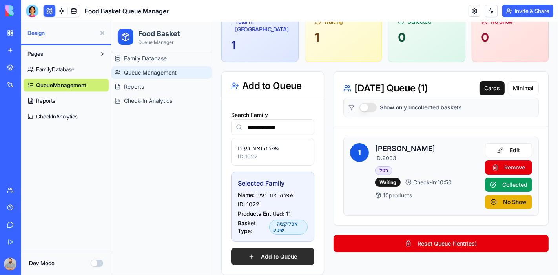
click at [266, 250] on button "Add to Queue" at bounding box center [272, 256] width 83 height 17
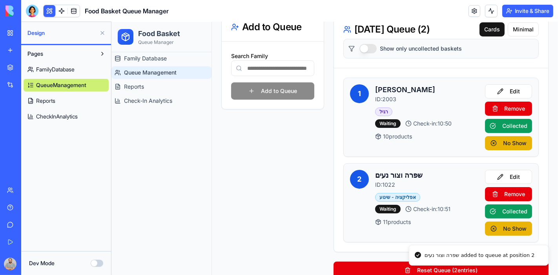
scroll to position [122, 0]
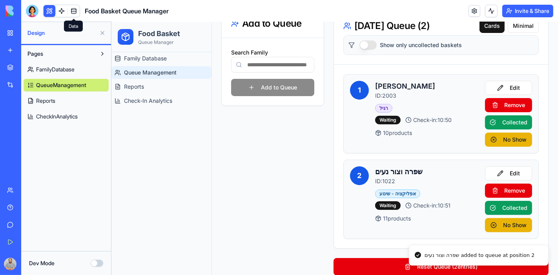
click at [73, 13] on link at bounding box center [74, 11] width 12 height 12
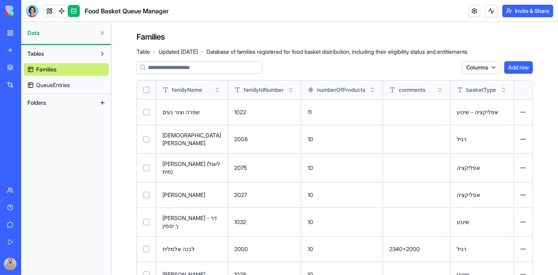
click at [63, 86] on span "QueueEntries" at bounding box center [53, 85] width 34 height 8
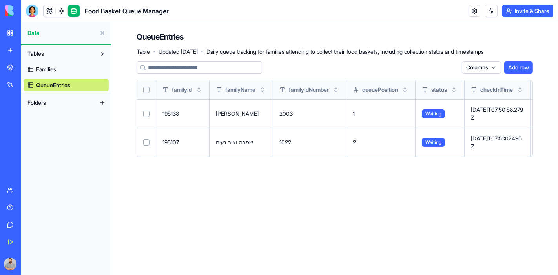
click at [44, 71] on span "Families" at bounding box center [46, 70] width 20 height 8
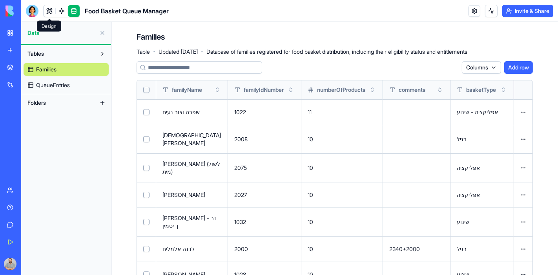
click at [49, 13] on link at bounding box center [50, 11] width 12 height 12
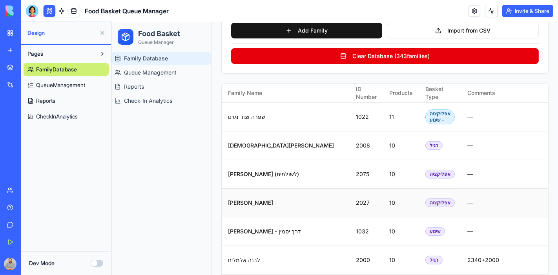
scroll to position [87, 0]
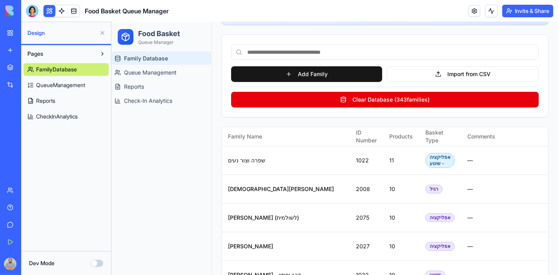
click at [516, 12] on button "Invite & Share" at bounding box center [528, 11] width 51 height 13
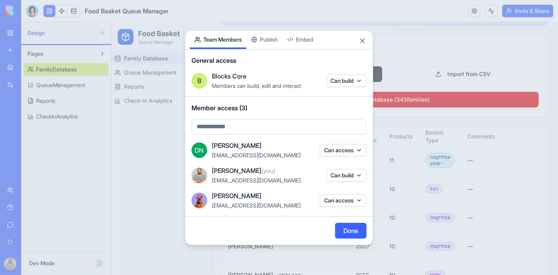
click at [266, 41] on div "Share App Team Members Publish Embed General access B Blocks Core Members can b…" at bounding box center [279, 137] width 188 height 215
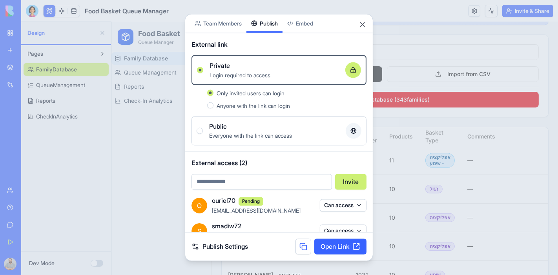
click at [230, 180] on input "email" at bounding box center [262, 182] width 141 height 16
click at [220, 26] on body "BETA My Workspace New app Marketplace Integrations Recent ZenFlow CSV Response …" at bounding box center [279, 137] width 558 height 275
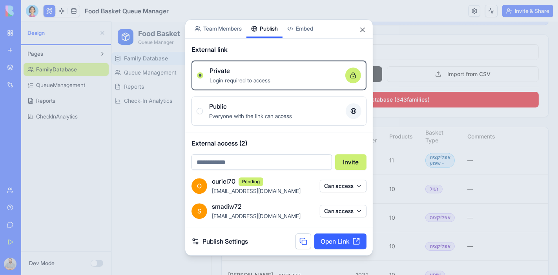
click at [264, 40] on div "Share App Team Members Publish Embed External link Private Login required to ac…" at bounding box center [279, 137] width 188 height 237
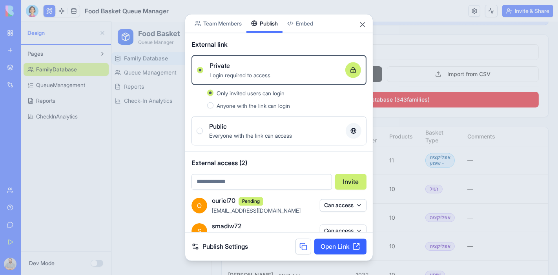
scroll to position [13, 0]
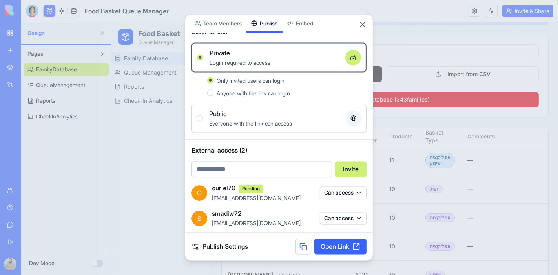
click at [219, 249] on link "Publish Settings" at bounding box center [220, 246] width 57 height 9
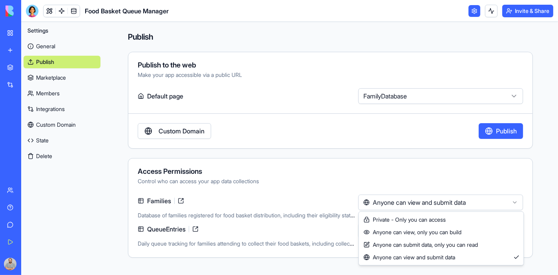
click at [413, 199] on html "**********" at bounding box center [279, 137] width 558 height 275
click at [333, 173] on html "**********" at bounding box center [279, 137] width 558 height 275
click at [384, 201] on html "**********" at bounding box center [279, 137] width 558 height 275
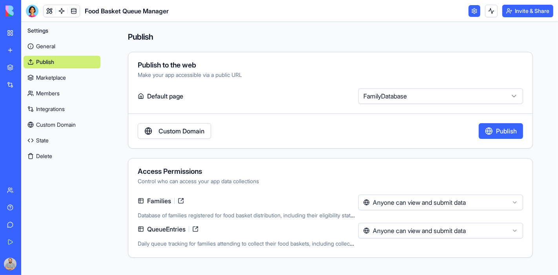
click at [300, 138] on html "**********" at bounding box center [279, 137] width 558 height 275
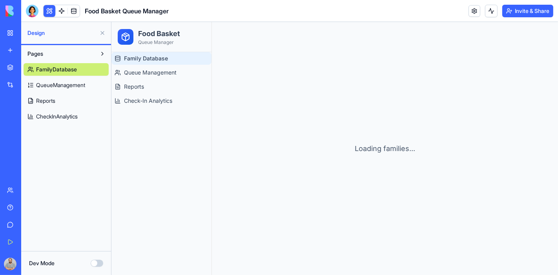
click at [516, 10] on button "Invite & Share" at bounding box center [528, 11] width 51 height 13
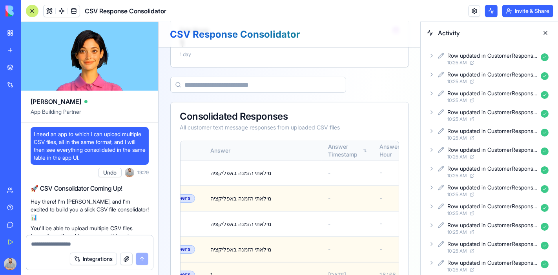
scroll to position [4124, 0]
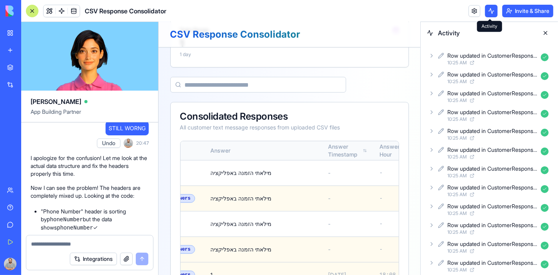
click at [489, 12] on button at bounding box center [491, 11] width 13 height 13
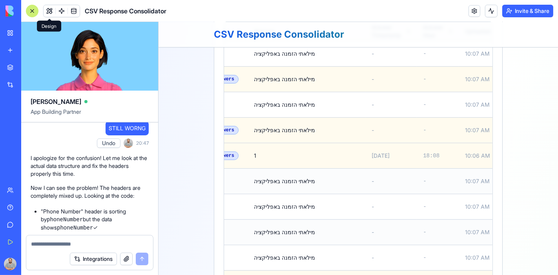
click at [50, 8] on button at bounding box center [50, 11] width 12 height 12
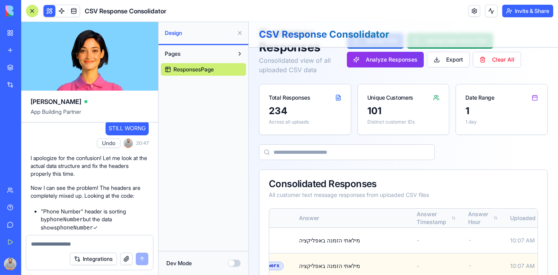
scroll to position [44, 0]
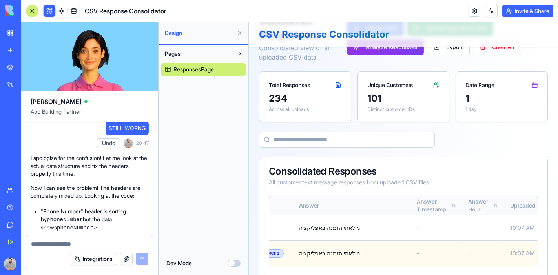
click at [31, 12] on div at bounding box center [32, 11] width 13 height 13
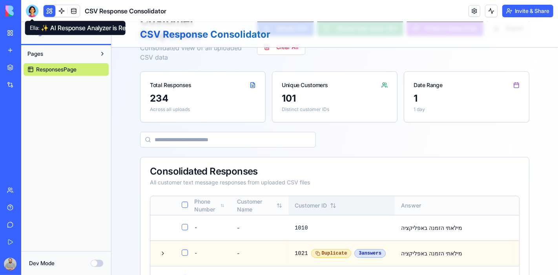
click at [294, 206] on div "Customer ID" at bounding box center [341, 205] width 94 height 8
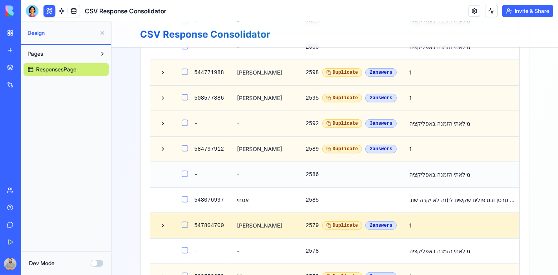
scroll to position [305, 0]
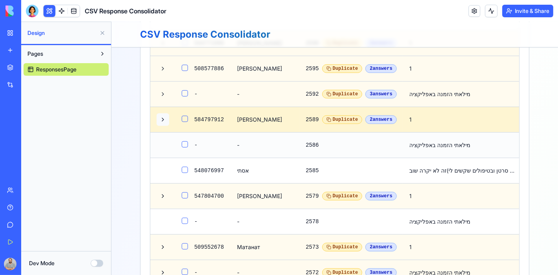
click at [159, 125] on button at bounding box center [162, 119] width 13 height 13
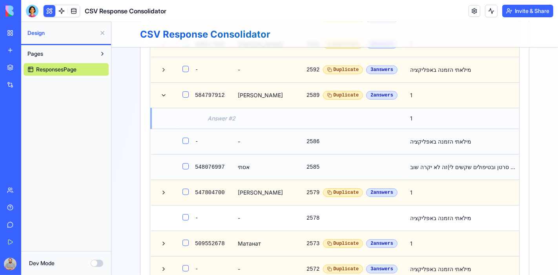
scroll to position [349, 0]
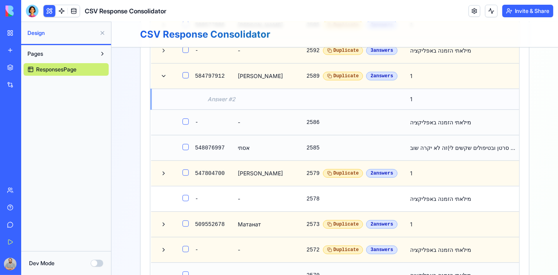
click at [415, 152] on div "היי וסליחה שלא הודעתי לכם,בכול הפעמים הקודמות הודעתי לכם.ממש לא הרגשתי טוב ולא …" at bounding box center [462, 148] width 105 height 8
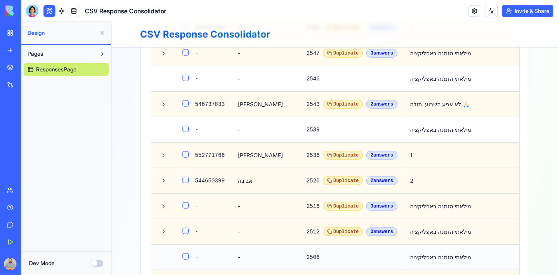
scroll to position [785, 0]
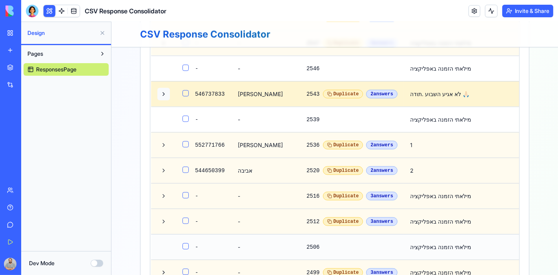
click at [159, 100] on button at bounding box center [163, 94] width 13 height 13
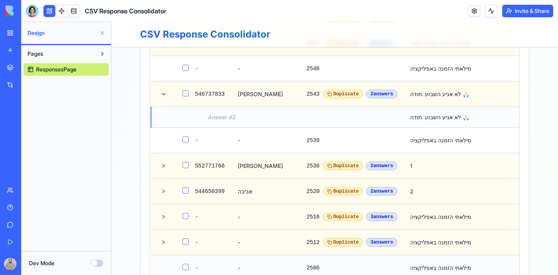
scroll to position [829, 0]
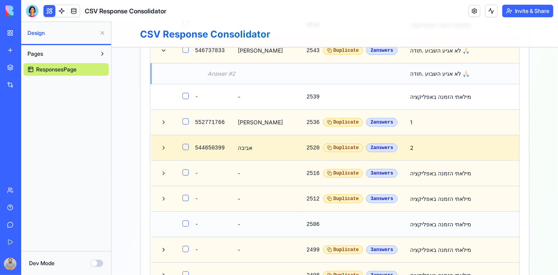
click at [152, 160] on td at bounding box center [163, 148] width 25 height 26
click at [162, 154] on button at bounding box center [163, 147] width 13 height 13
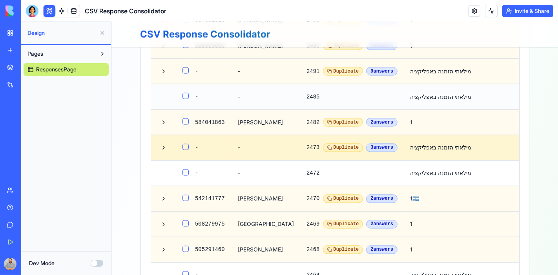
scroll to position [1134, 0]
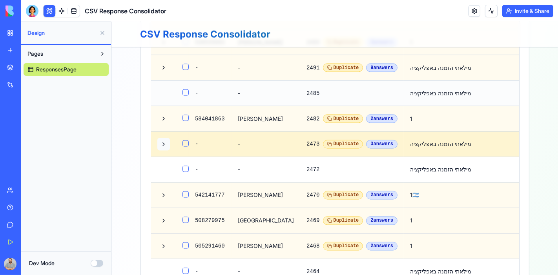
click at [157, 150] on button at bounding box center [163, 144] width 13 height 13
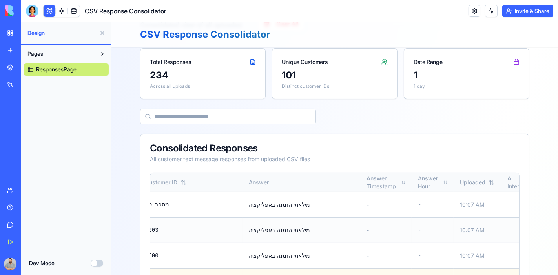
scroll to position [0, 0]
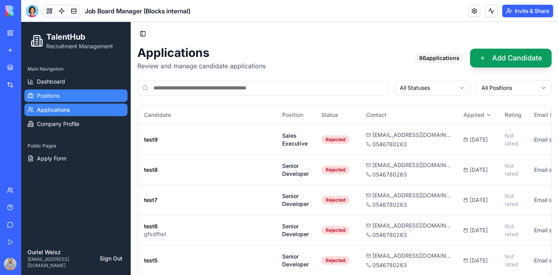
click at [50, 97] on span "Positions" at bounding box center [48, 95] width 23 height 8
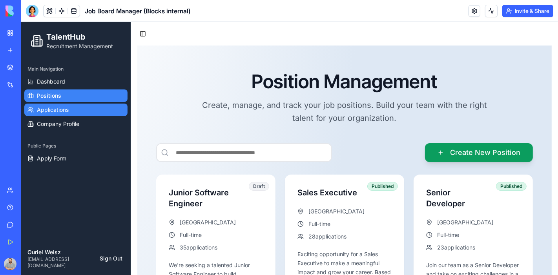
click at [48, 106] on span "Applications" at bounding box center [53, 110] width 32 height 8
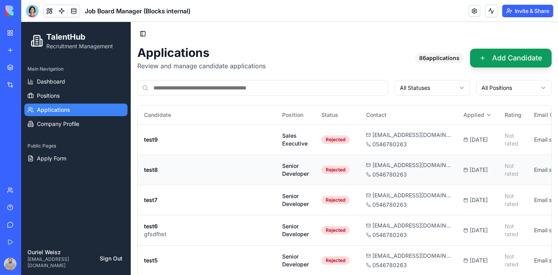
scroll to position [0, 48]
